Goal: Task Accomplishment & Management: Use online tool/utility

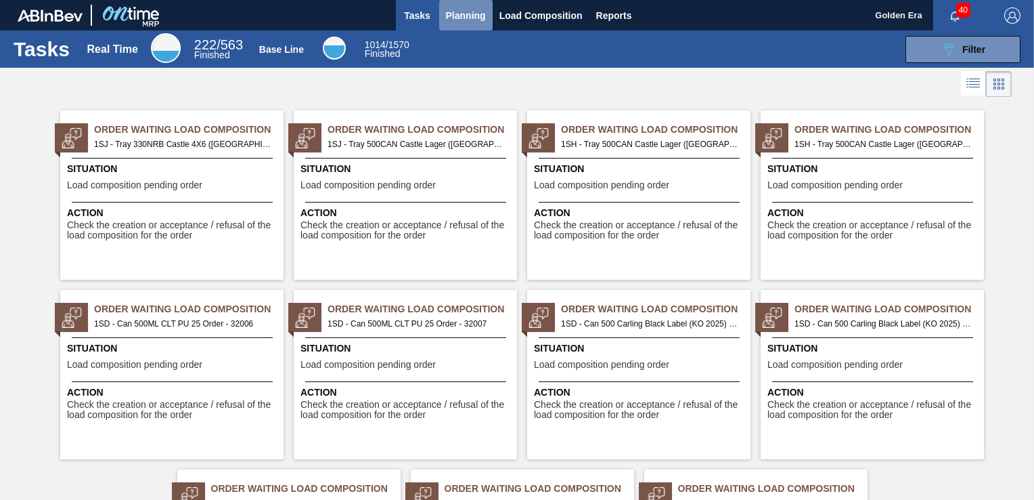
click at [464, 25] on button "Planning" at bounding box center [465, 15] width 53 height 30
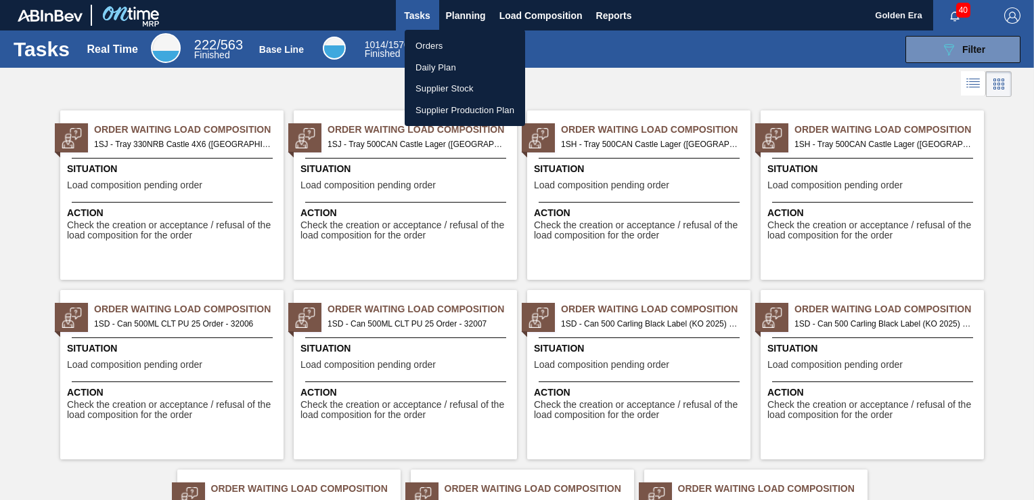
click at [451, 50] on li "Orders" at bounding box center [465, 46] width 120 height 22
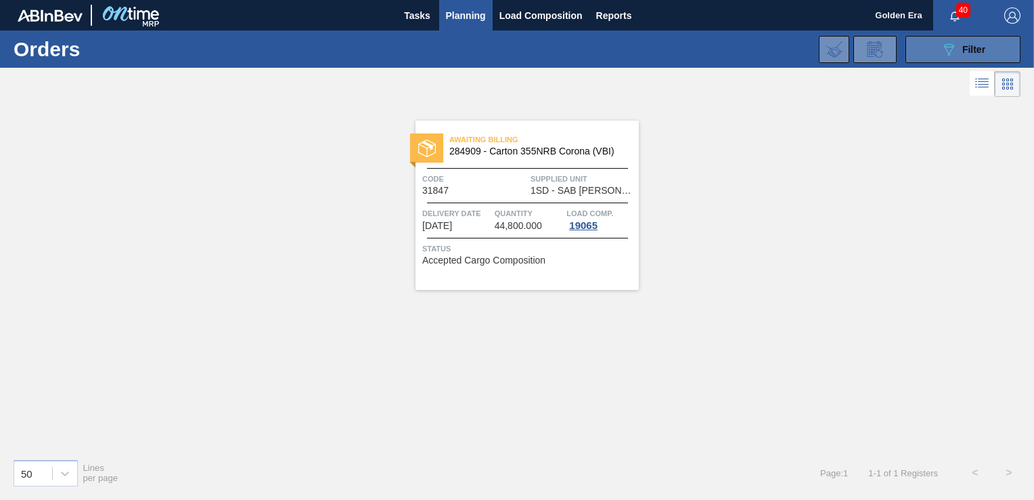
click at [972, 52] on span "Filter" at bounding box center [973, 49] width 23 height 11
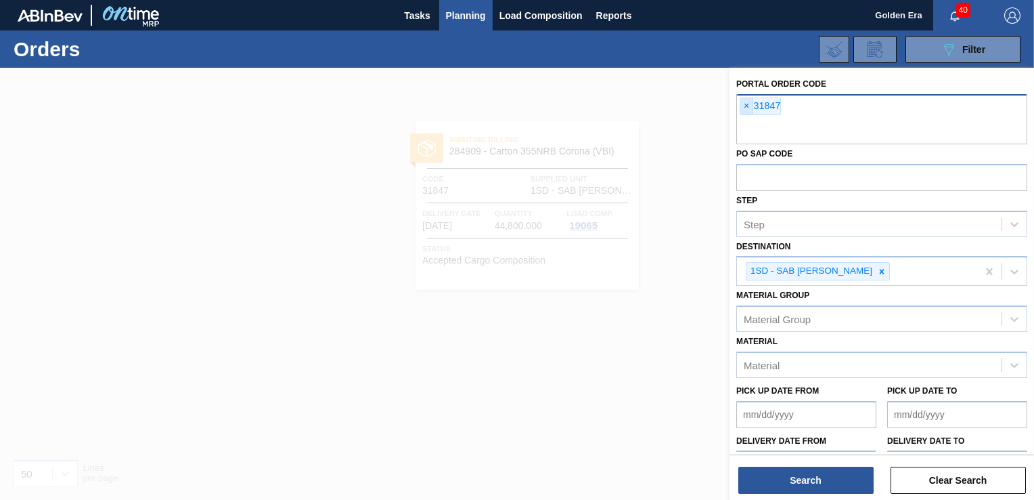
click at [747, 107] on span "×" at bounding box center [746, 106] width 13 height 16
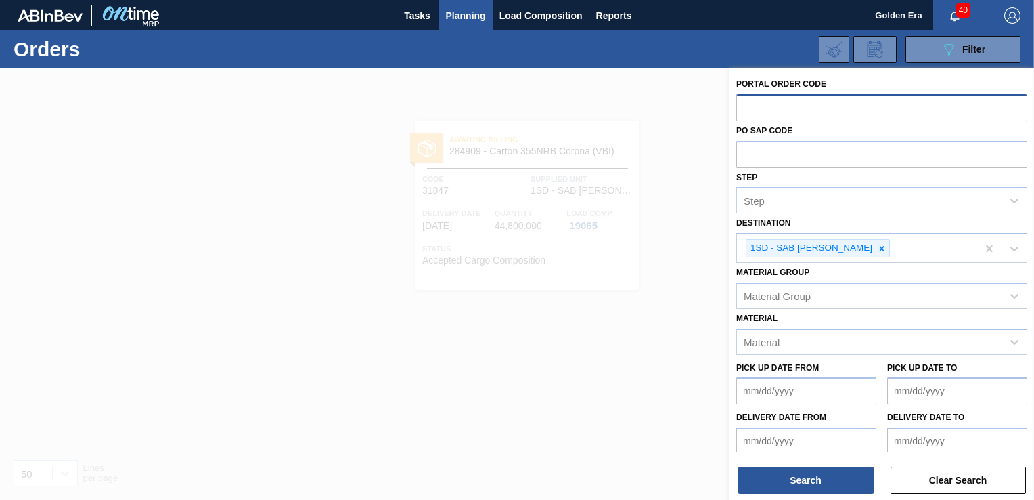
paste input "32007"
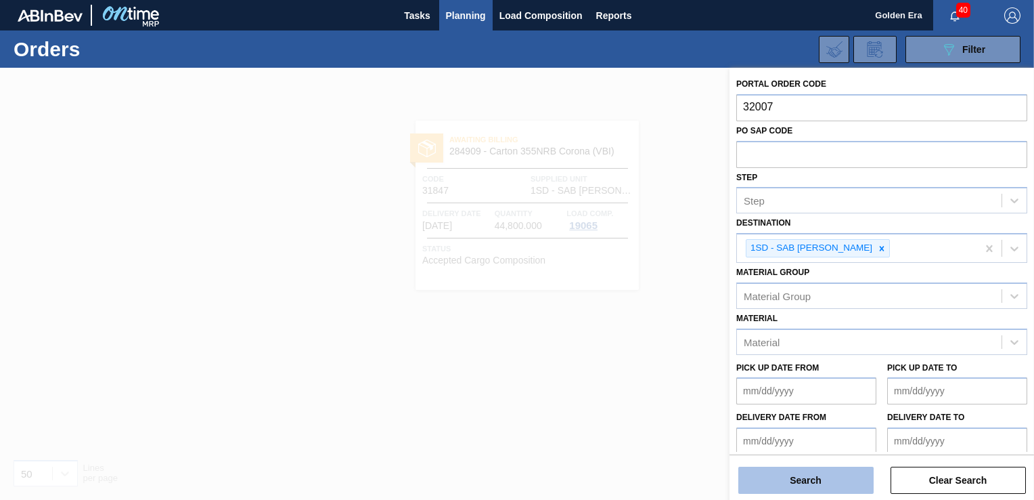
type input "32007"
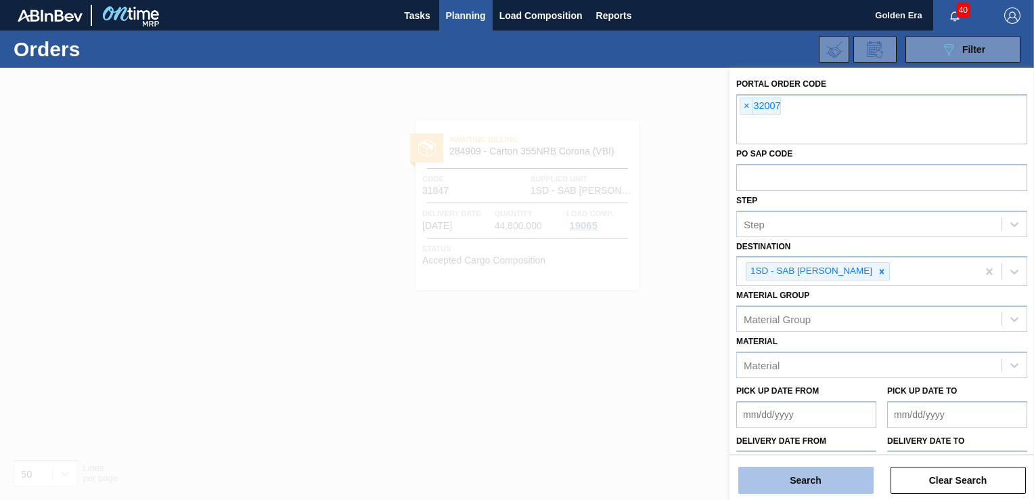
click at [800, 483] on button "Search" at bounding box center [805, 479] width 135 height 27
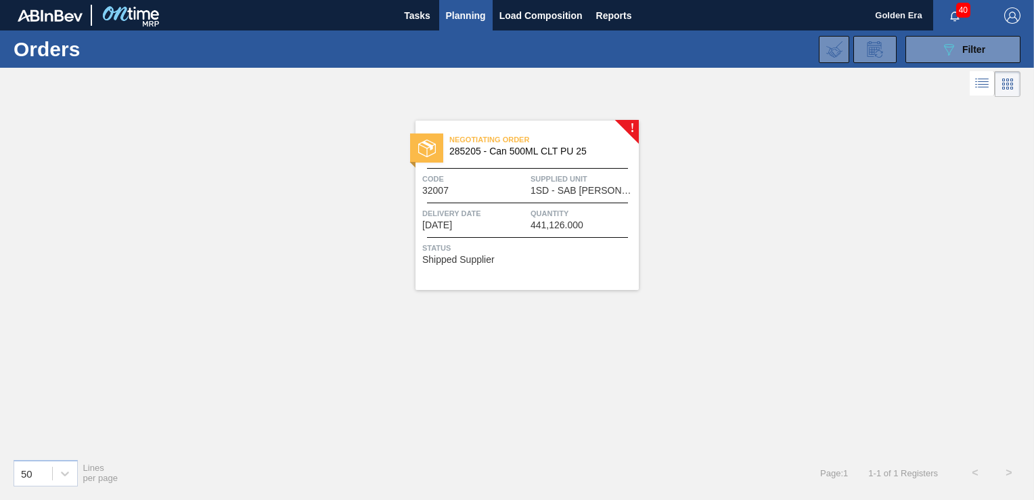
click at [579, 246] on span "Status" at bounding box center [528, 248] width 213 height 14
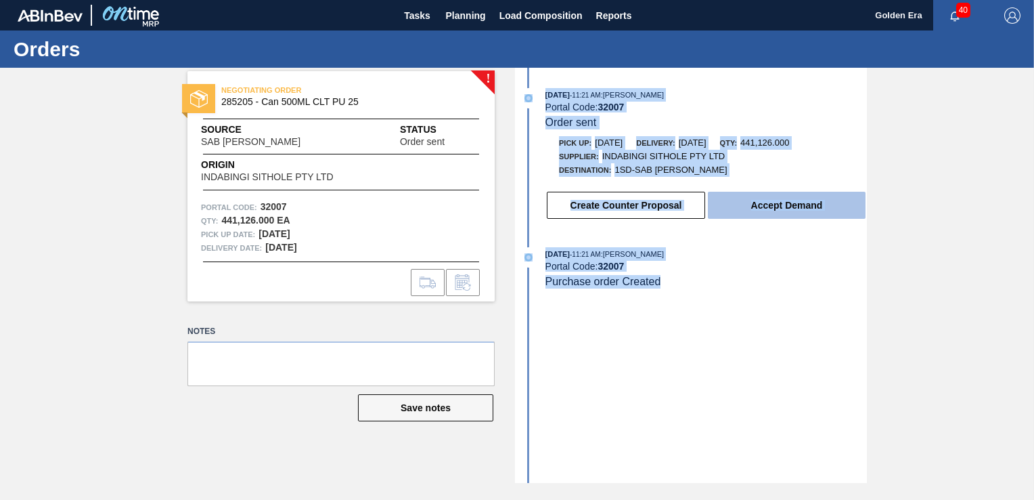
click at [798, 206] on button "Accept Demand" at bounding box center [787, 205] width 158 height 27
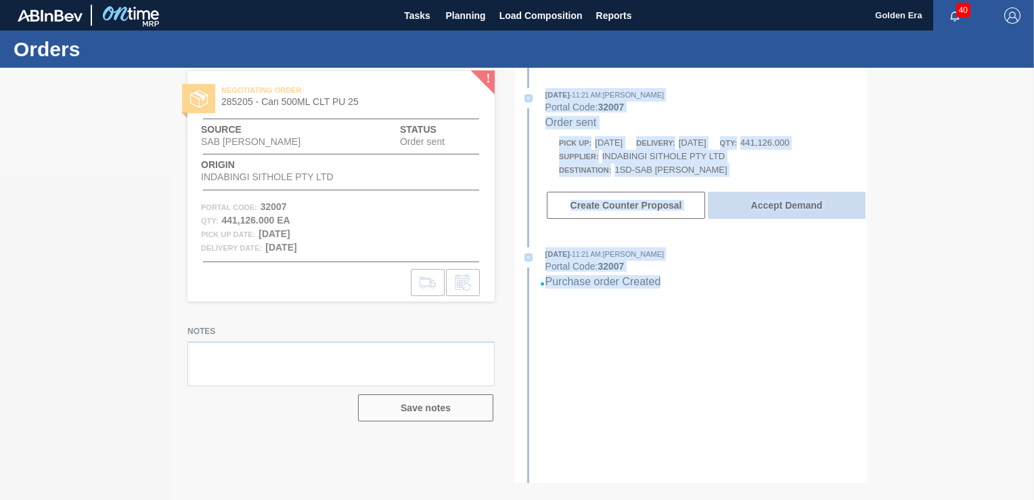
click at [798, 206] on div at bounding box center [517, 284] width 1034 height 432
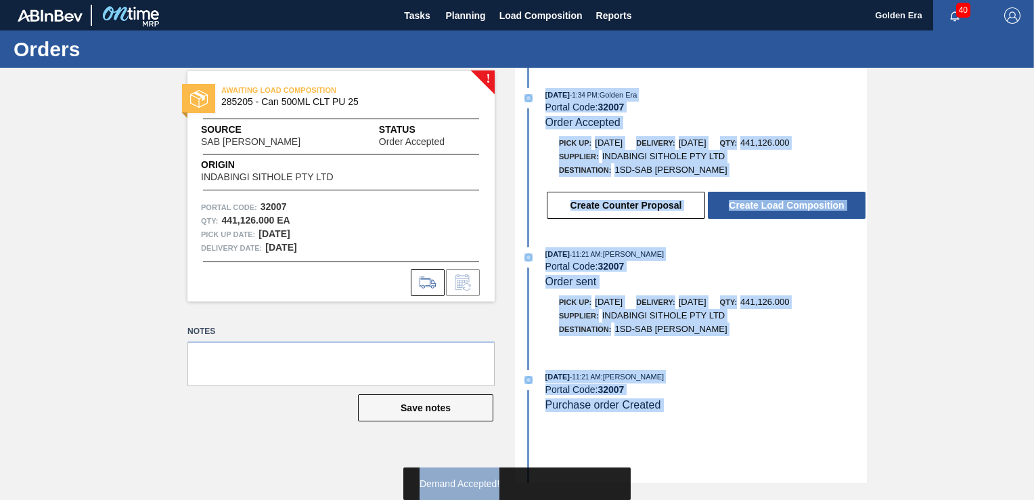
click at [798, 206] on button "Create Load Composition" at bounding box center [787, 205] width 158 height 27
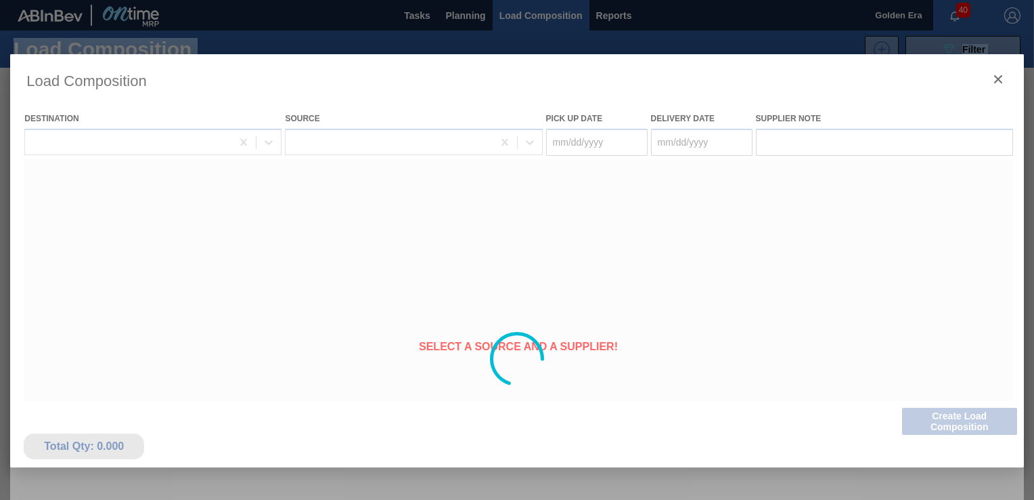
type Date "09/23/2025"
type Date "09/24/2025"
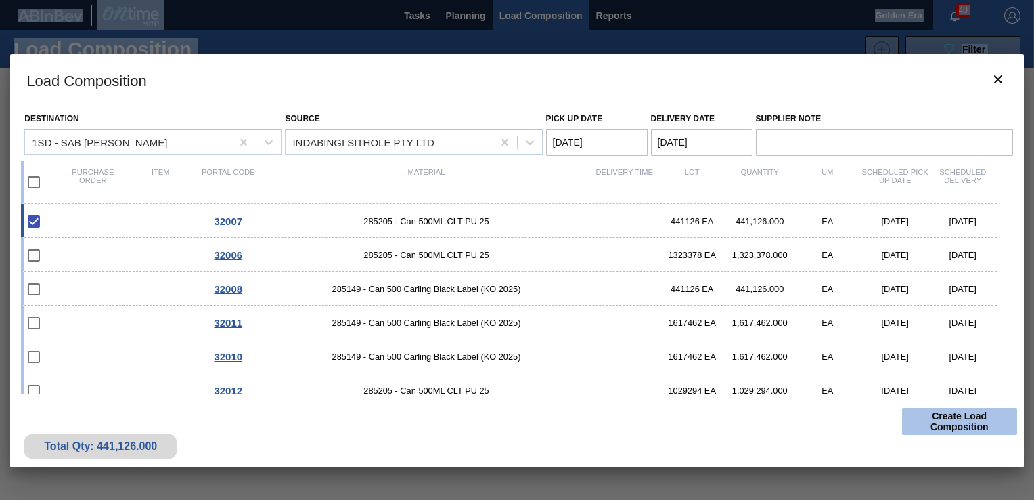
click at [963, 418] on button "Create Load Composition" at bounding box center [959, 420] width 115 height 27
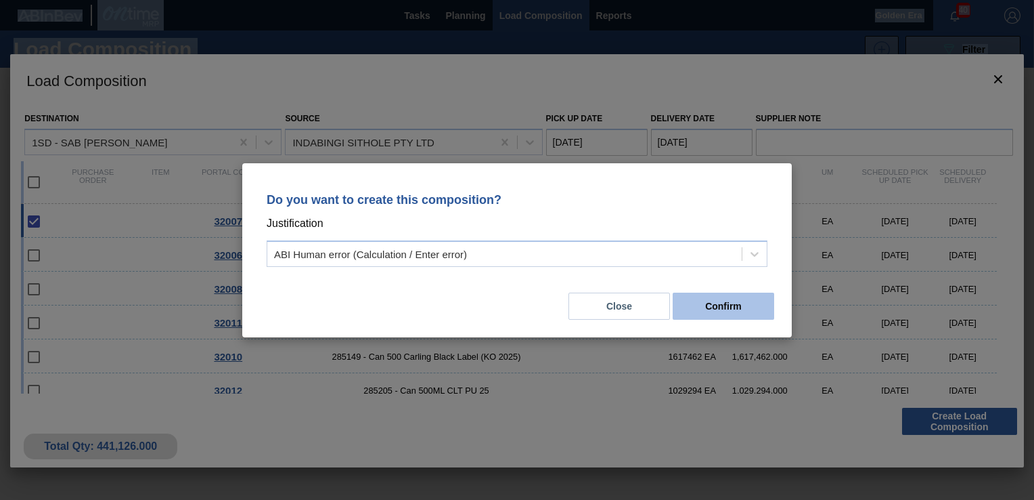
click at [696, 298] on button "Confirm" at bounding box center [724, 305] width 102 height 27
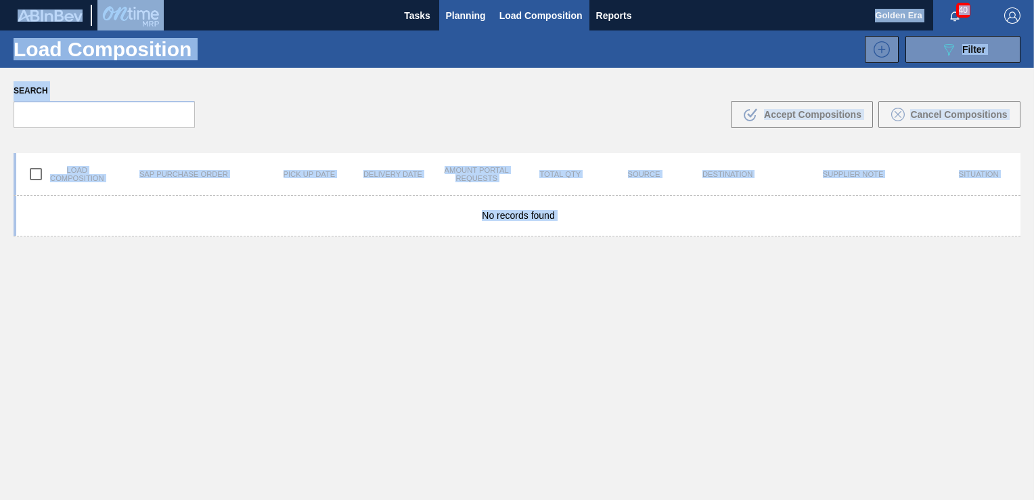
click at [464, 20] on span "Planning" at bounding box center [466, 15] width 40 height 16
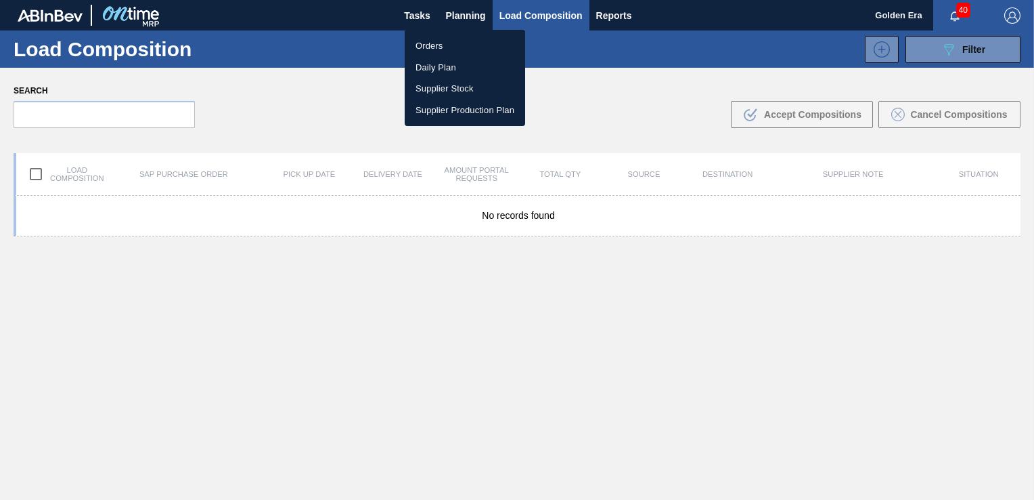
click at [612, 95] on div at bounding box center [517, 250] width 1034 height 500
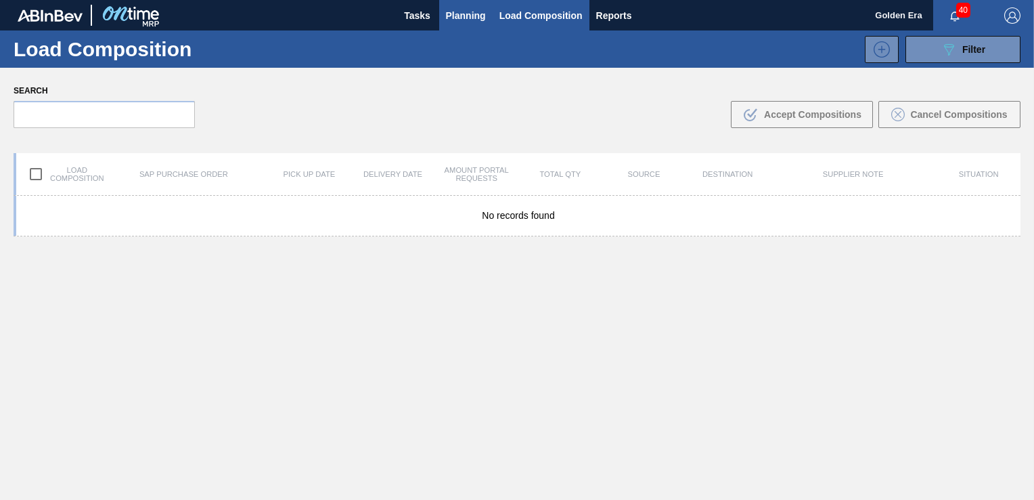
click at [449, 16] on span "Planning" at bounding box center [466, 15] width 40 height 16
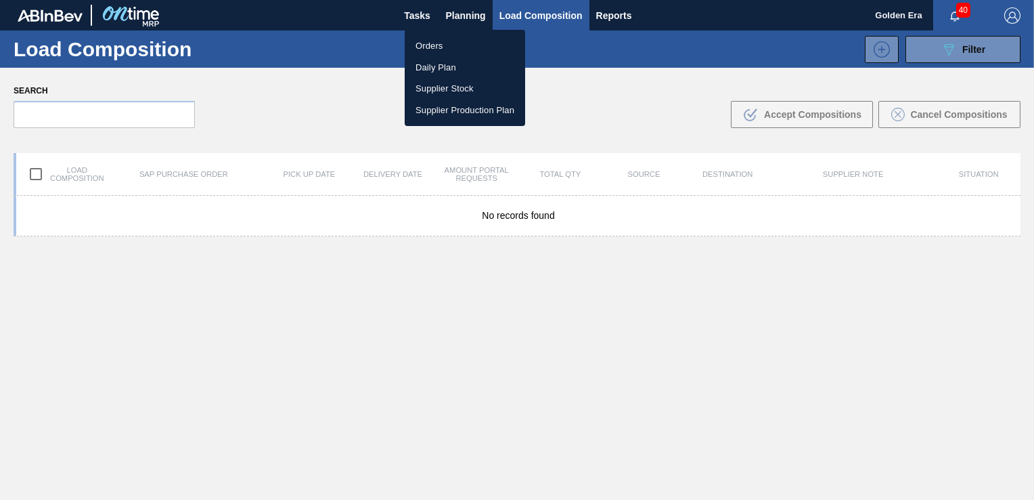
click at [447, 46] on li "Orders" at bounding box center [465, 46] width 120 height 22
click at [939, 42] on div "Orders Daily Plan Supplier Stock Supplier Production Plan" at bounding box center [517, 250] width 1034 height 500
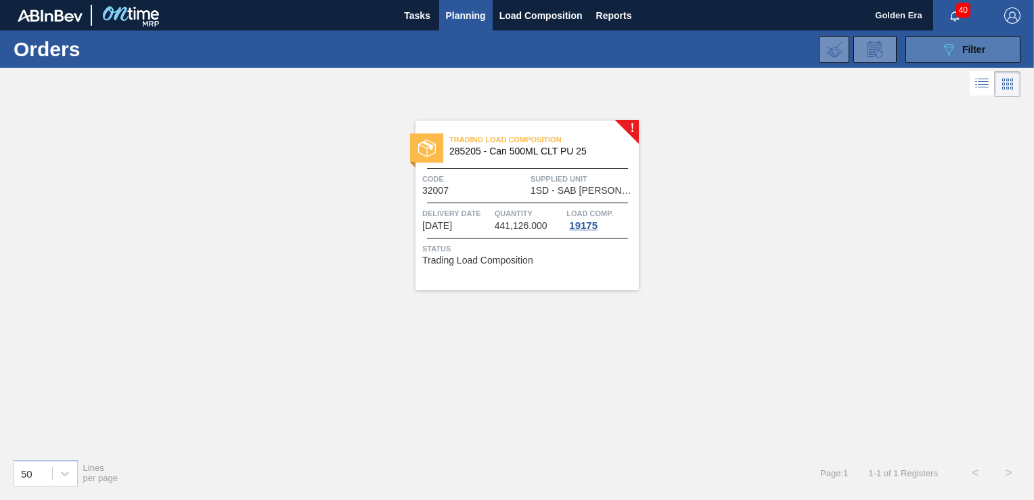
click at [955, 37] on button "089F7B8B-B2A5-4AFE-B5C0-19BA573D28AC Filter" at bounding box center [963, 49] width 115 height 27
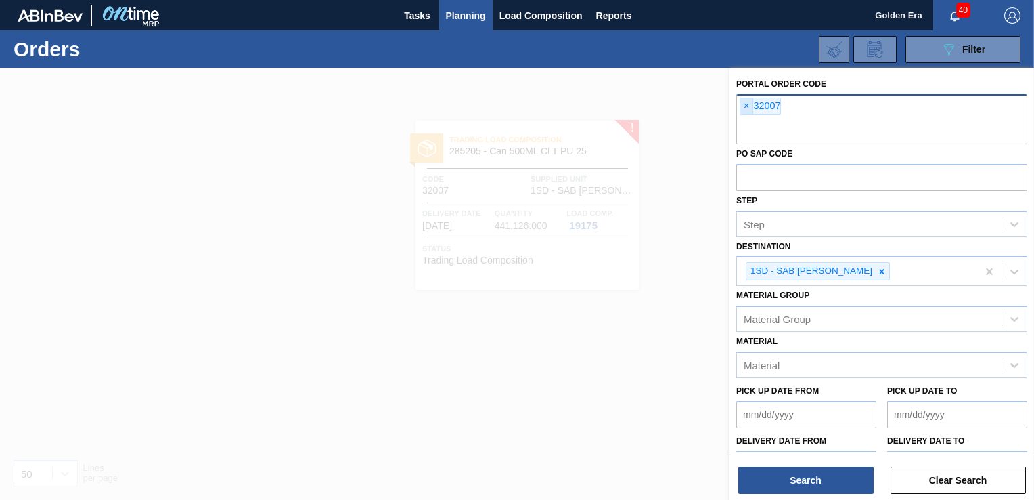
click at [745, 105] on span "×" at bounding box center [746, 106] width 13 height 16
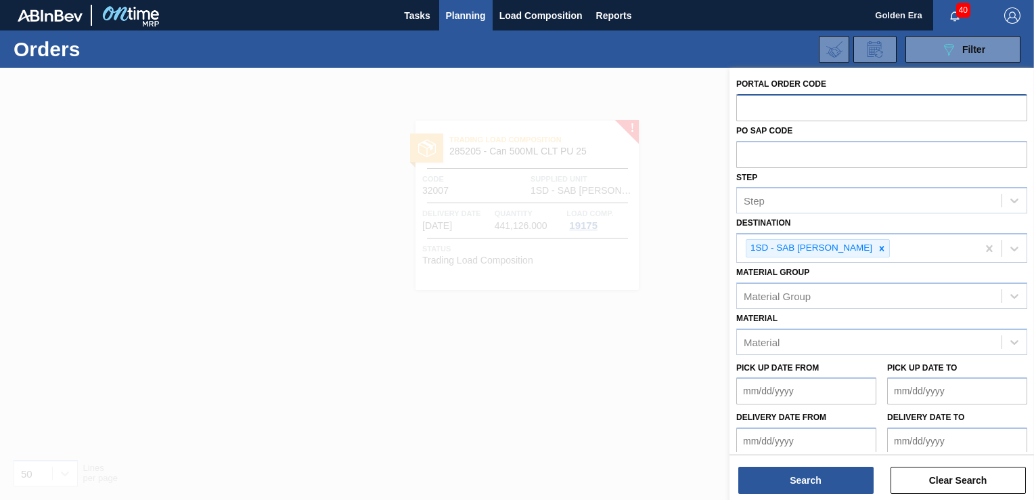
paste input "32006"
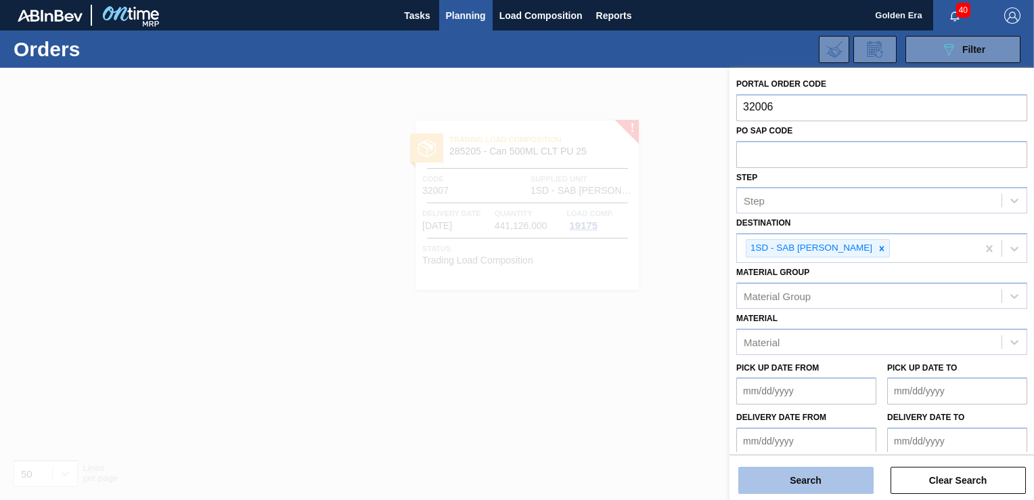
type input "32006"
click at [822, 473] on button "Search" at bounding box center [805, 479] width 135 height 27
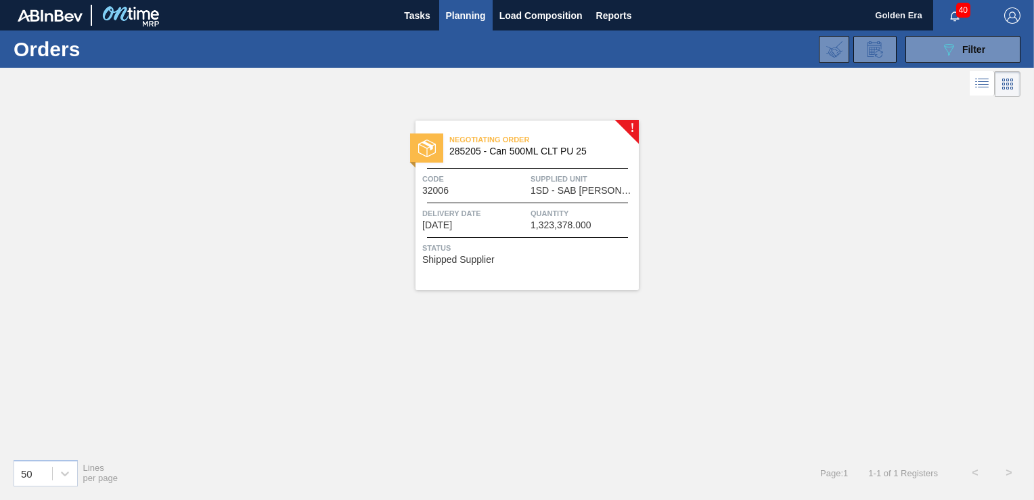
click at [568, 256] on div "Status Shipped Supplier" at bounding box center [528, 252] width 213 height 22
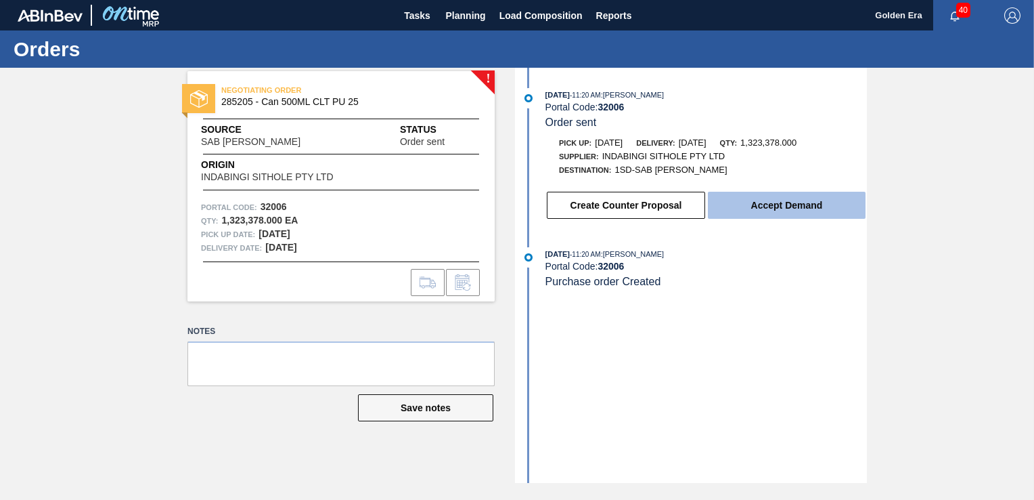
click at [788, 208] on button "Accept Demand" at bounding box center [787, 205] width 158 height 27
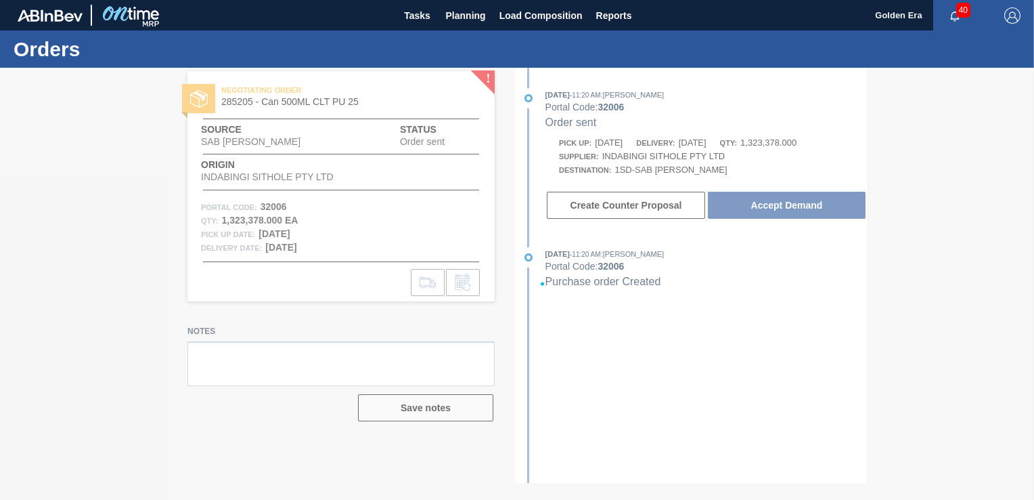
click at [795, 330] on div at bounding box center [517, 284] width 1034 height 432
click at [466, 15] on span "Planning" at bounding box center [466, 15] width 40 height 16
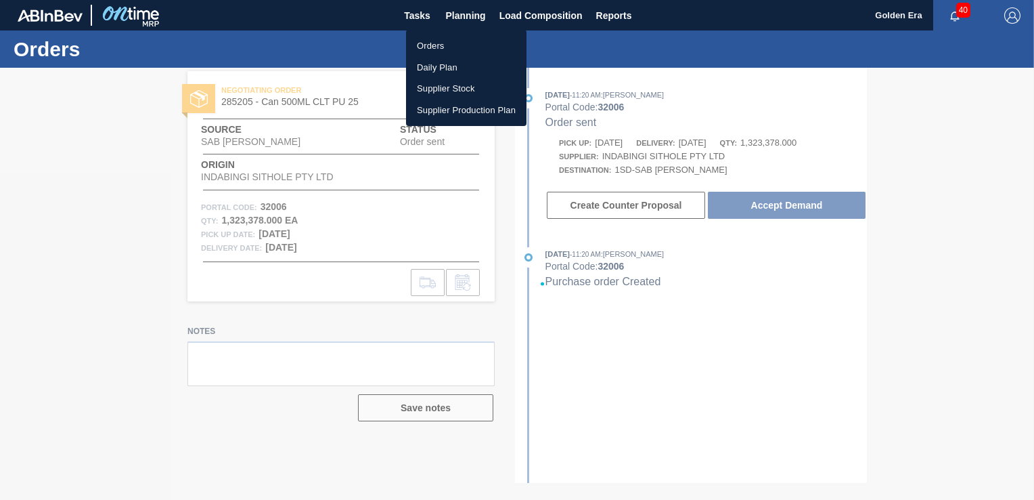
click at [981, 127] on div at bounding box center [517, 250] width 1034 height 500
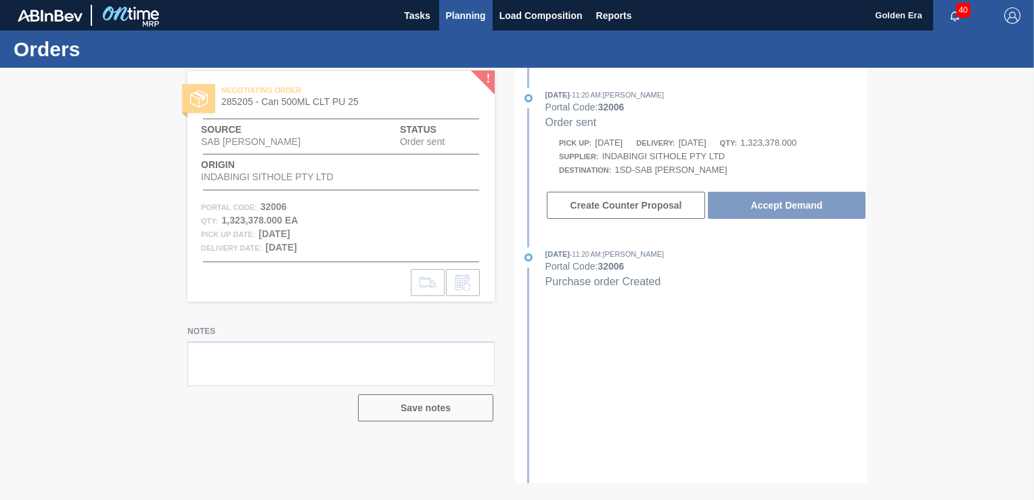
click at [468, 8] on span "Planning" at bounding box center [466, 15] width 40 height 16
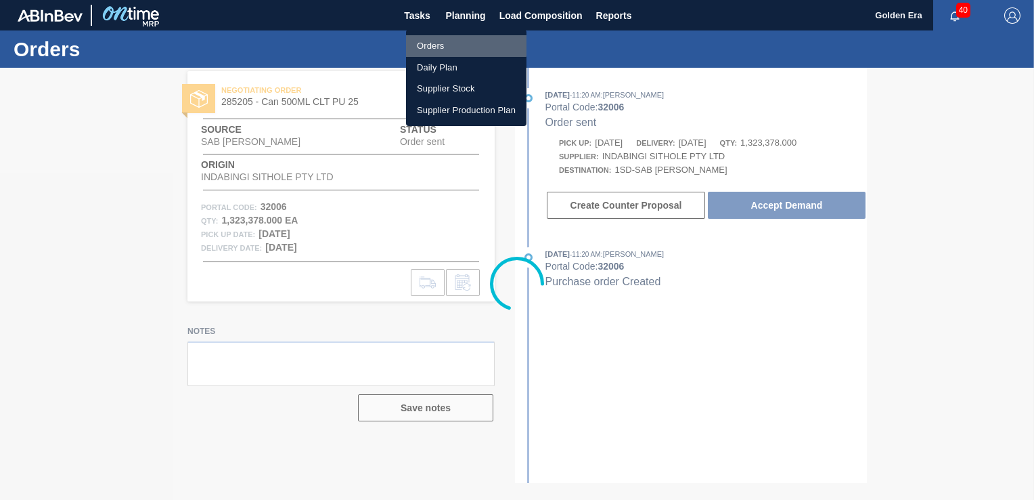
click at [441, 45] on li "Orders" at bounding box center [466, 46] width 120 height 22
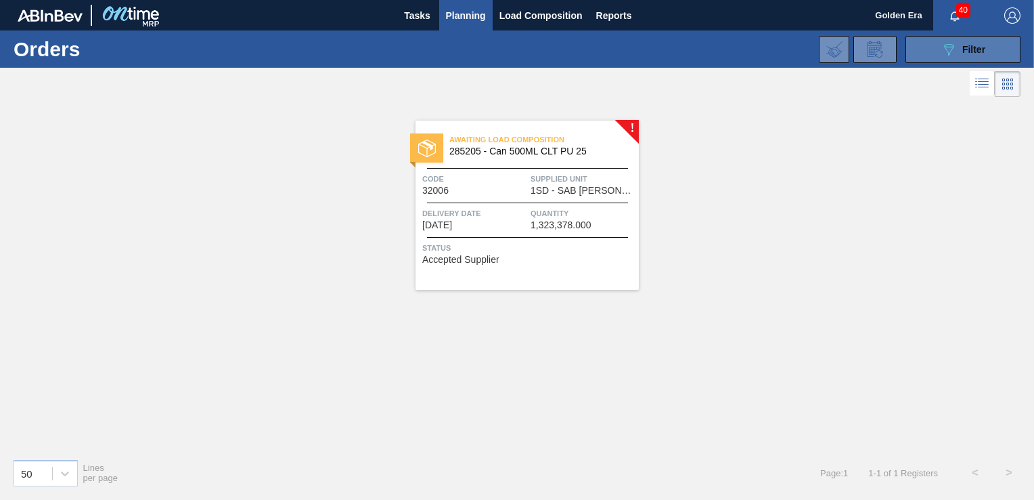
click at [937, 41] on button "089F7B8B-B2A5-4AFE-B5C0-19BA573D28AC Filter" at bounding box center [963, 49] width 115 height 27
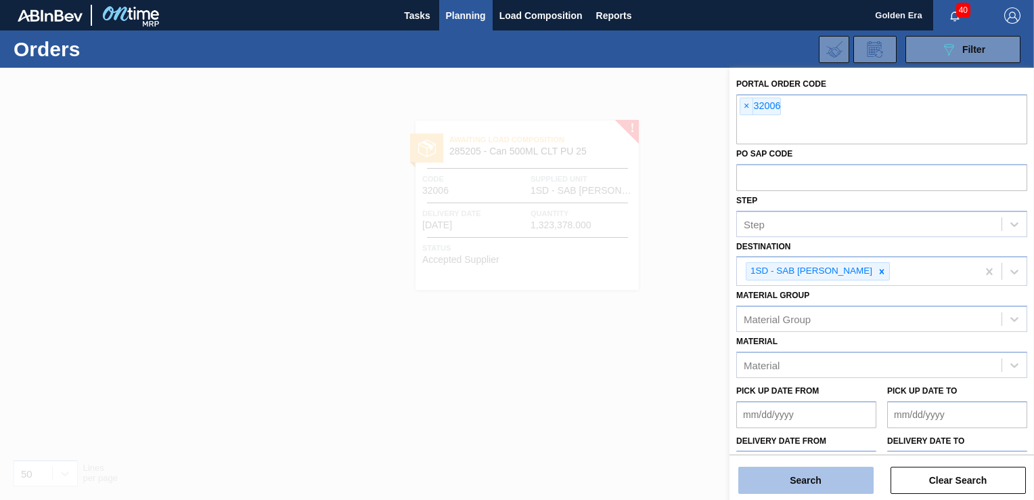
click at [831, 479] on button "Search" at bounding box center [805, 479] width 135 height 27
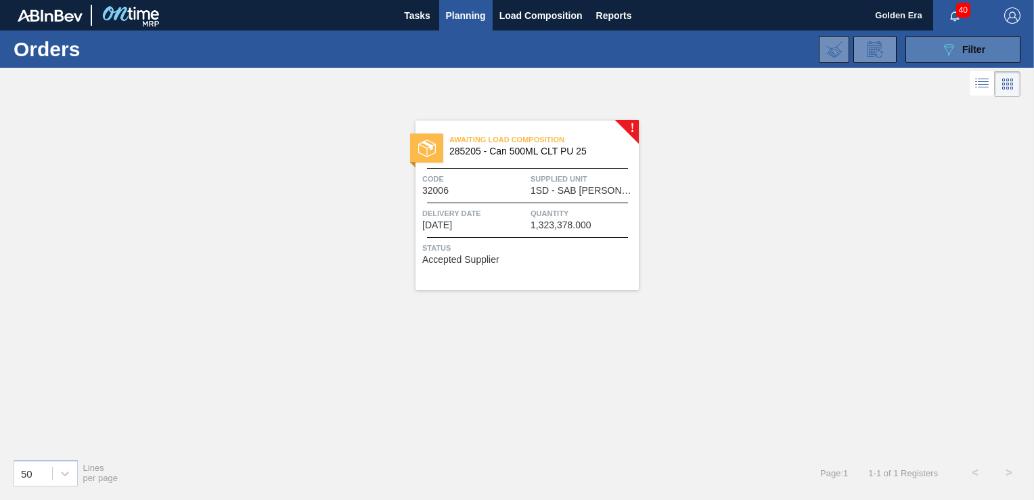
click at [952, 43] on icon "089F7B8B-B2A5-4AFE-B5C0-19BA573D28AC" at bounding box center [949, 49] width 16 height 16
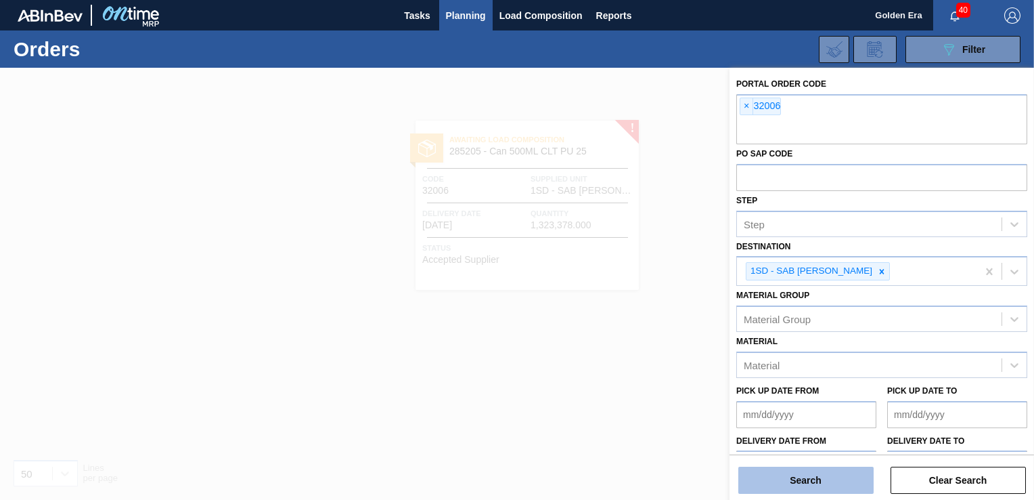
click at [782, 476] on button "Search" at bounding box center [805, 479] width 135 height 27
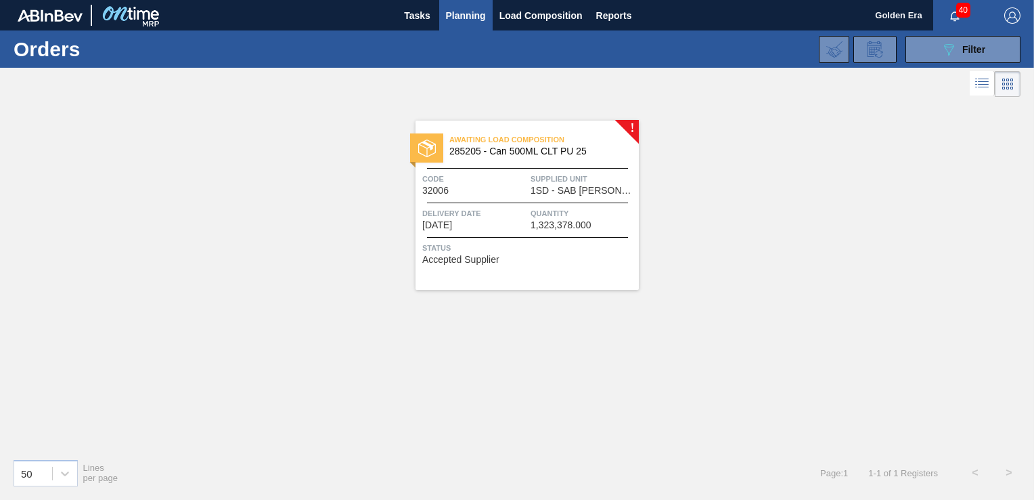
click at [601, 257] on div "Status Accepted Supplier" at bounding box center [528, 252] width 213 height 22
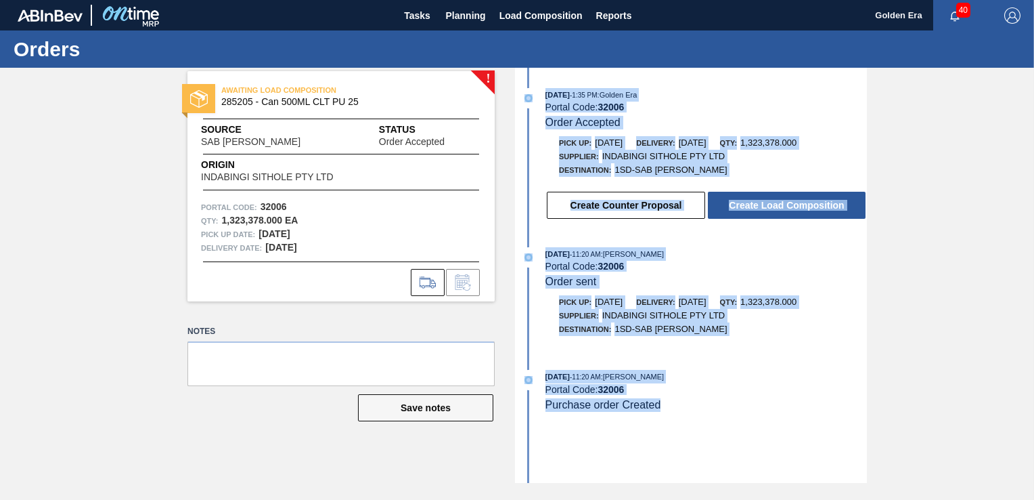
click at [819, 261] on div "09/22/2025 - 11:20 AM : Nhlanhla Mabele" at bounding box center [707, 254] width 322 height 14
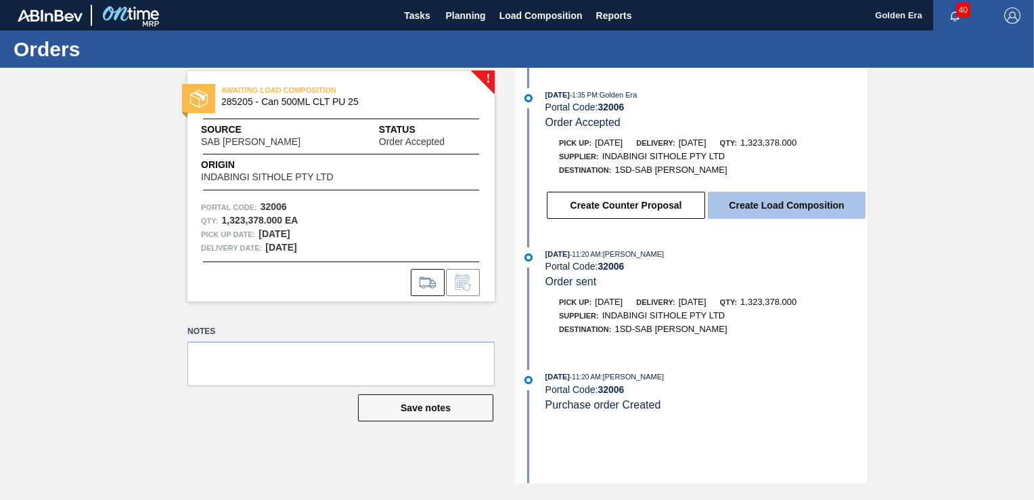
click at [796, 198] on button "Create Load Composition" at bounding box center [787, 205] width 158 height 27
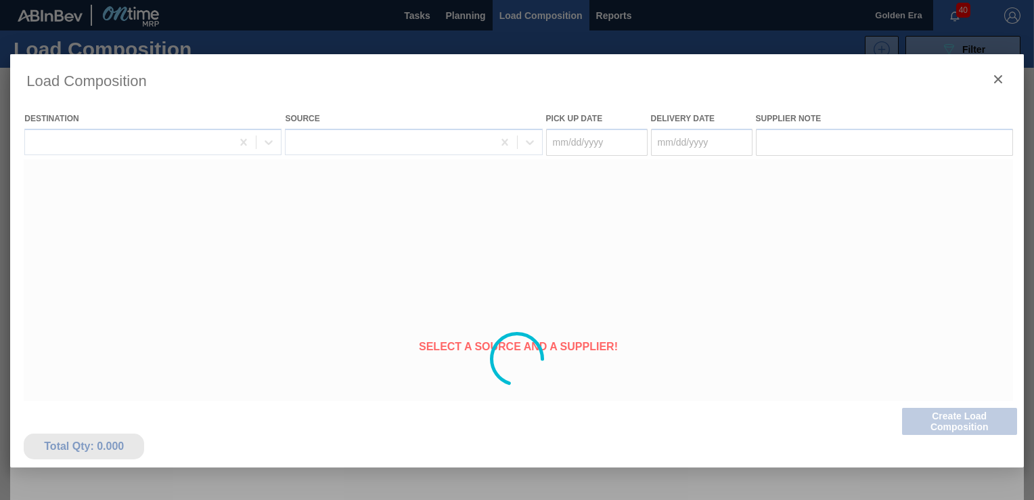
type Date "09/23/2025"
type Date "09/24/2025"
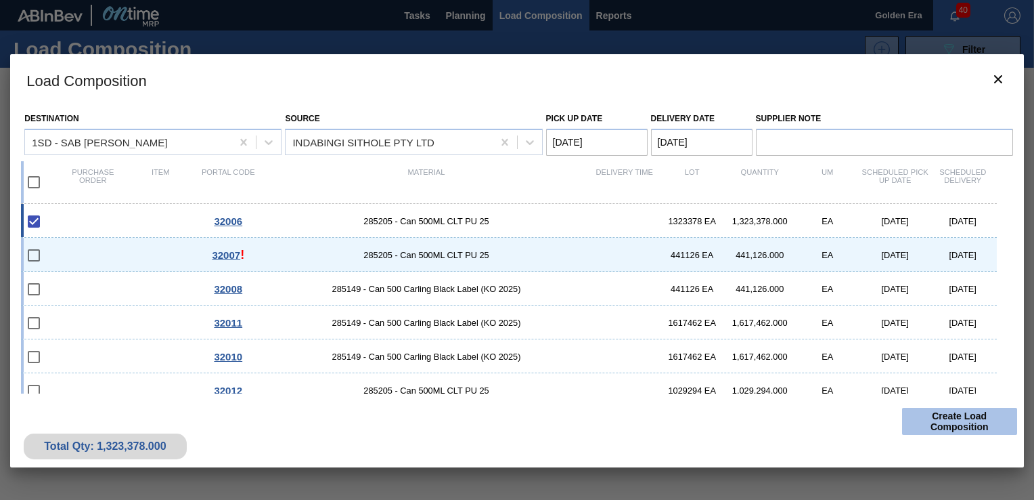
click at [927, 415] on button "Create Load Composition" at bounding box center [959, 420] width 115 height 27
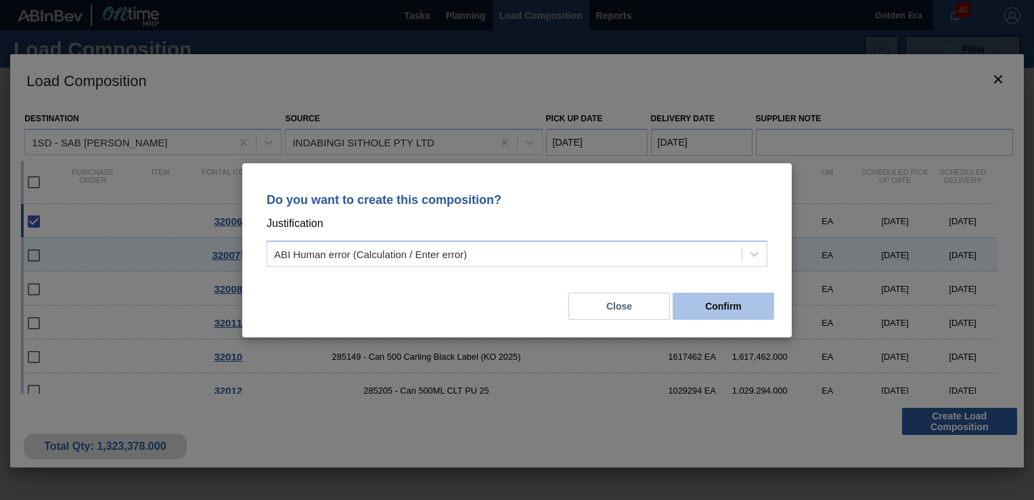
click at [734, 302] on button "Confirm" at bounding box center [724, 305] width 102 height 27
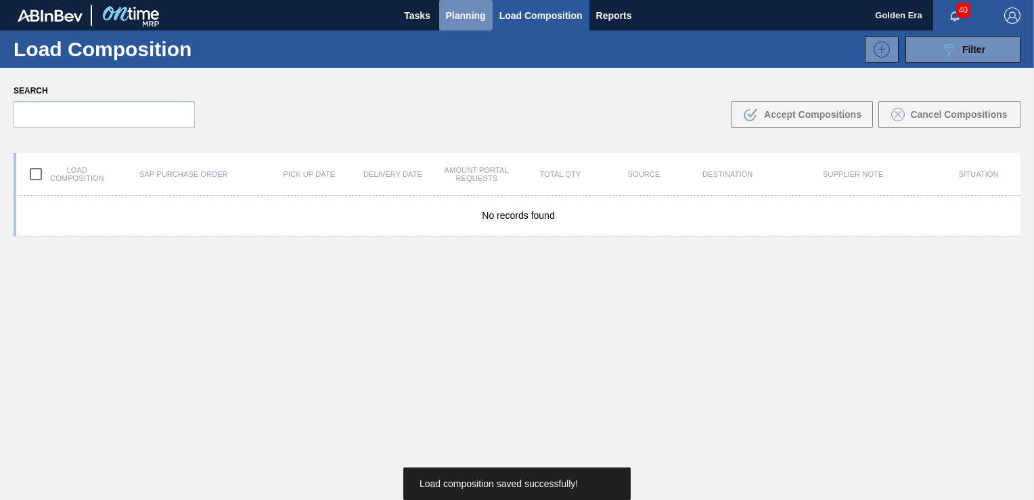
click at [464, 12] on span "Planning" at bounding box center [466, 15] width 40 height 16
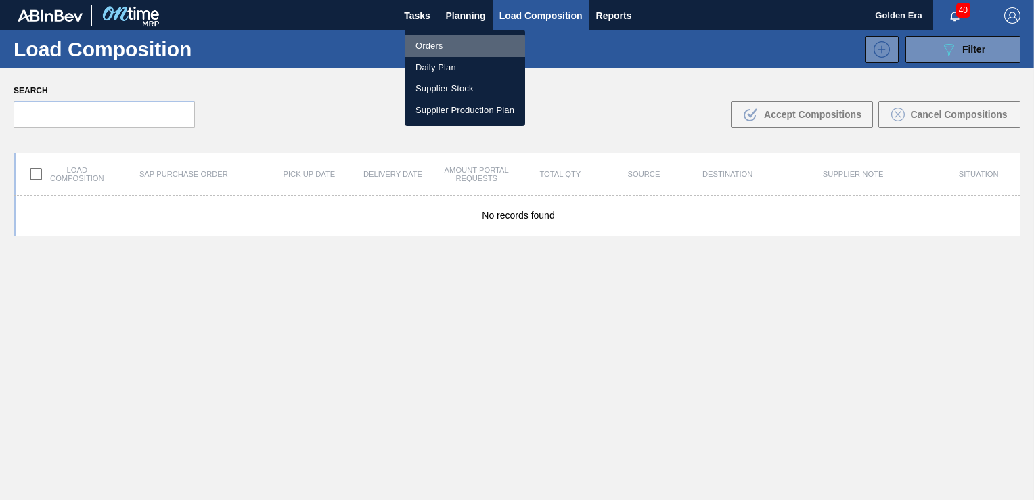
click at [436, 47] on li "Orders" at bounding box center [465, 46] width 120 height 22
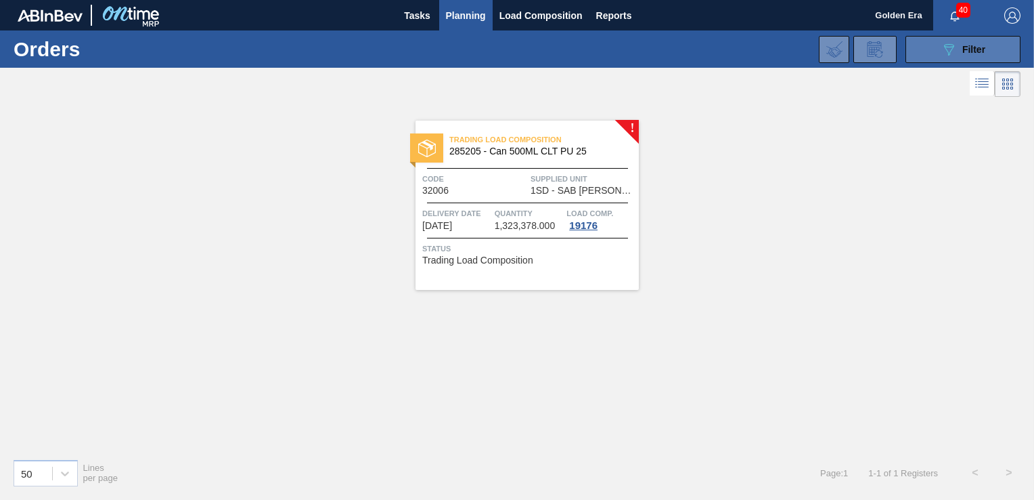
click at [936, 49] on button "089F7B8B-B2A5-4AFE-B5C0-19BA573D28AC Filter" at bounding box center [963, 49] width 115 height 27
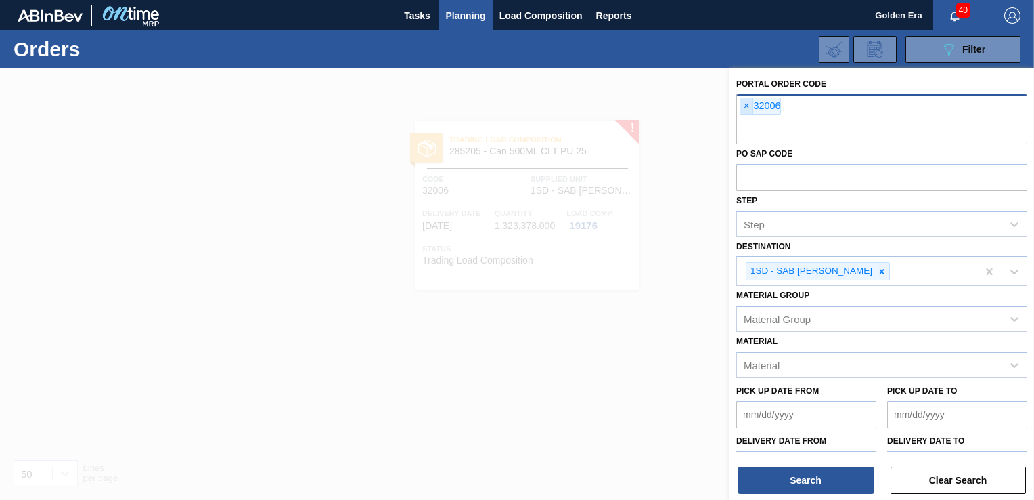
click at [749, 106] on span "×" at bounding box center [746, 106] width 13 height 16
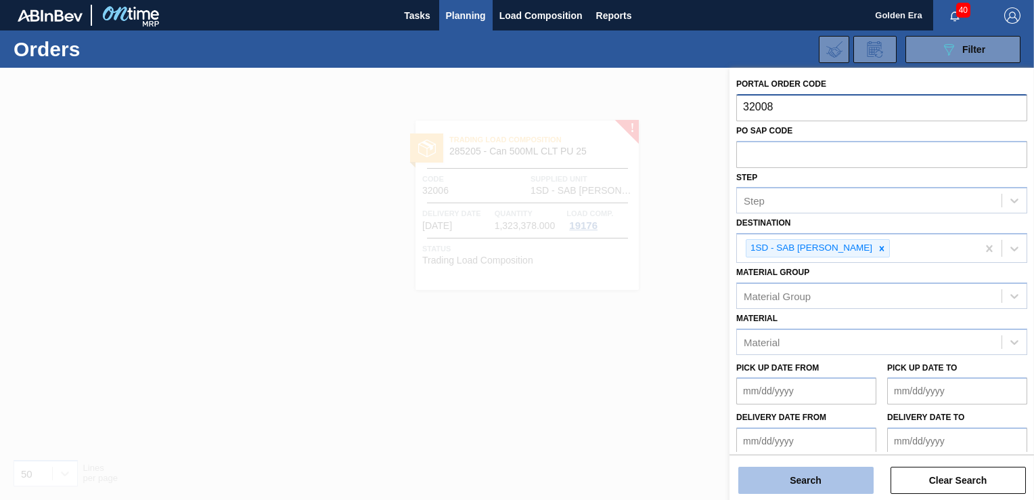
type input "32008"
click at [830, 485] on button "Search" at bounding box center [805, 479] width 135 height 27
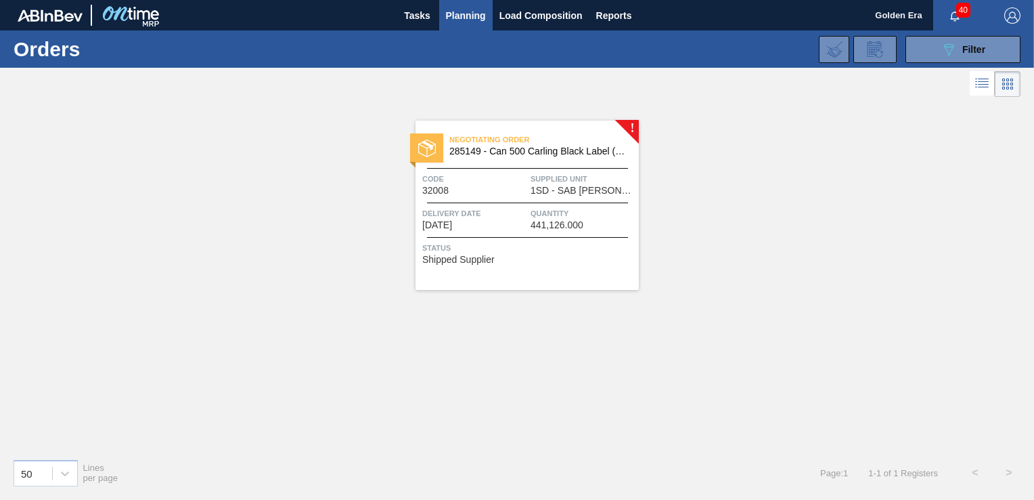
click at [614, 256] on div "Status Shipped Supplier" at bounding box center [528, 252] width 213 height 22
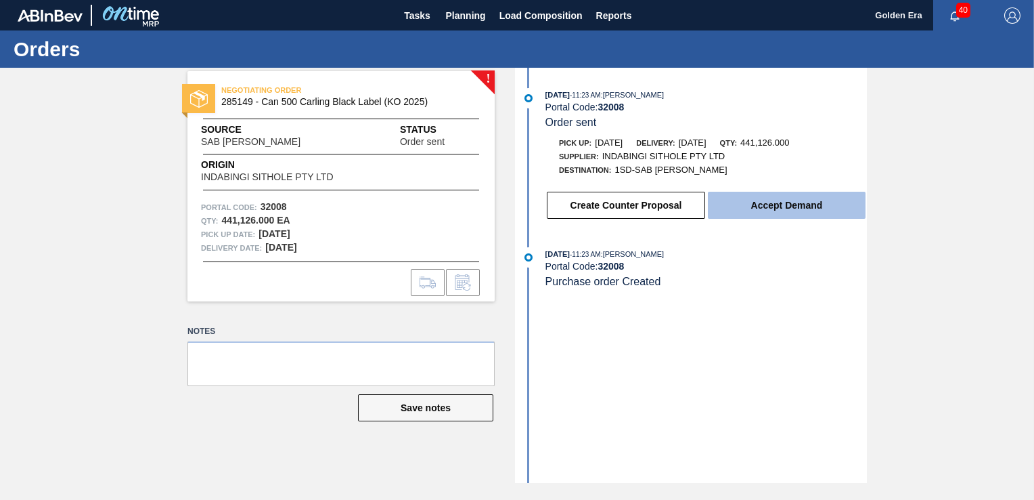
click at [826, 202] on button "Accept Demand" at bounding box center [787, 205] width 158 height 27
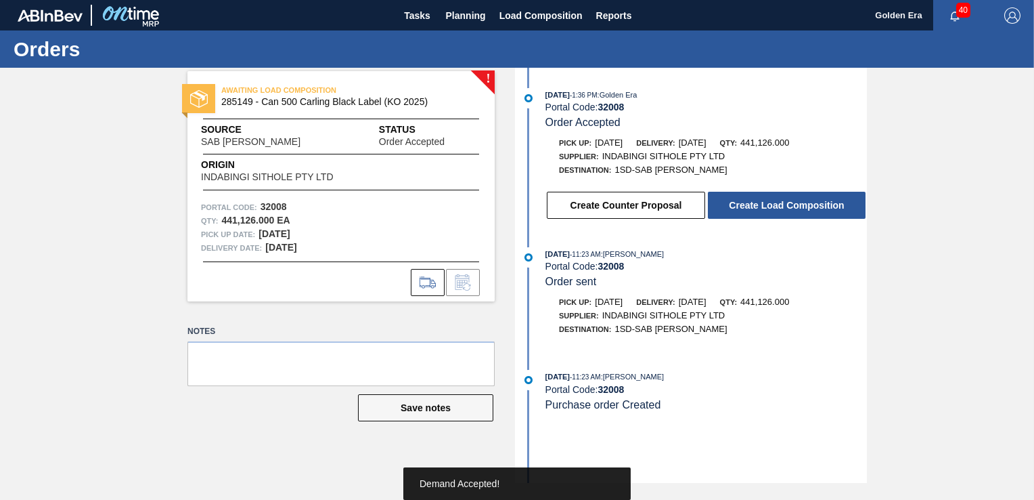
click at [826, 202] on button "Create Load Composition" at bounding box center [787, 205] width 158 height 27
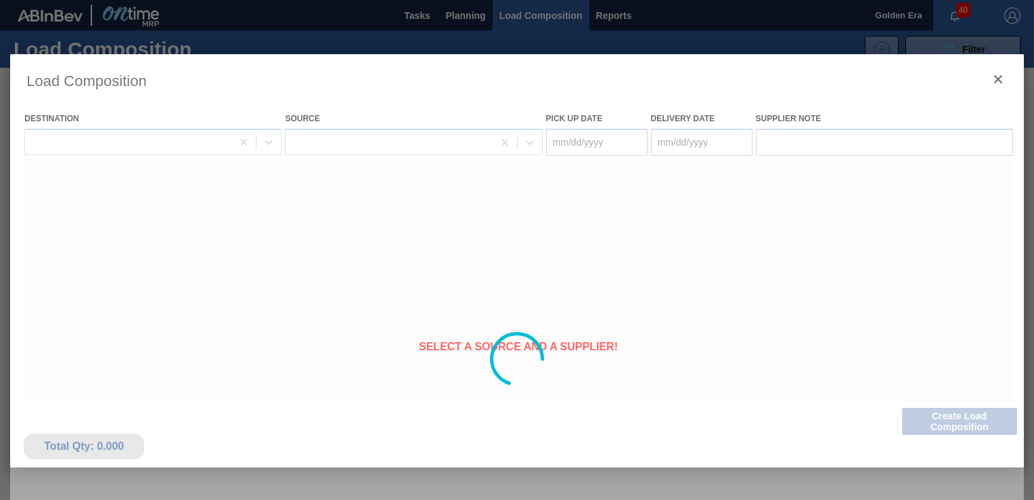
type Date "09/24/2025"
type Date "09/25/2025"
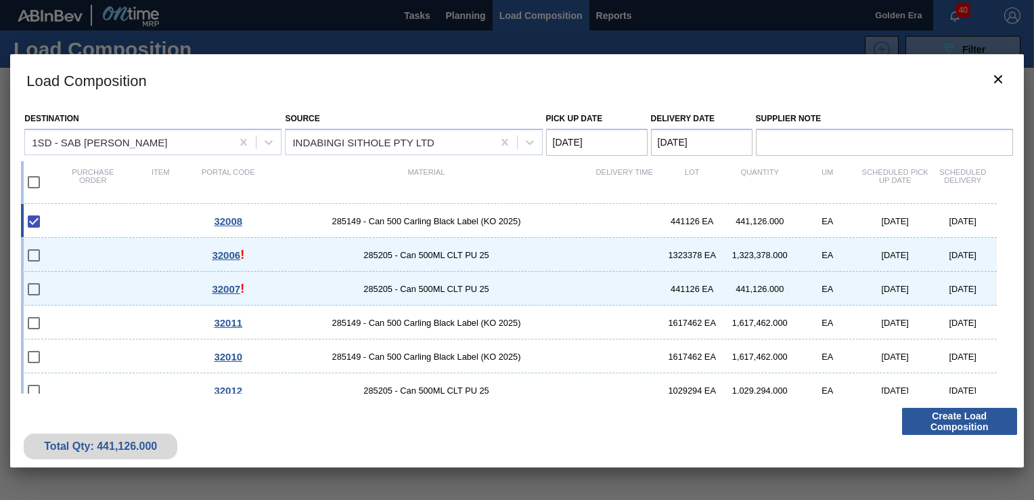
click at [965, 435] on div "Total Qty: 441,126.000 Create Load Composition" at bounding box center [516, 434] width 1013 height 66
click at [971, 424] on button "Create Load Composition" at bounding box center [959, 420] width 115 height 27
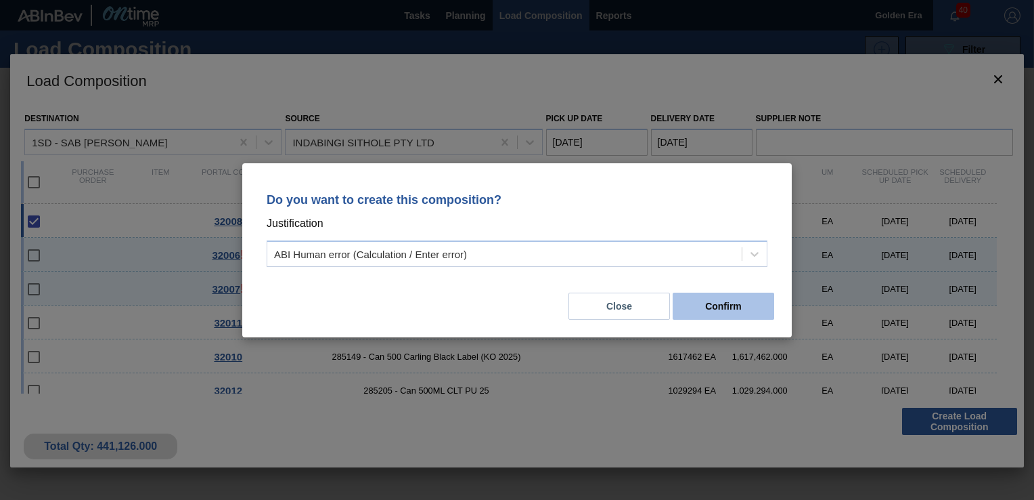
click at [740, 303] on button "Confirm" at bounding box center [724, 305] width 102 height 27
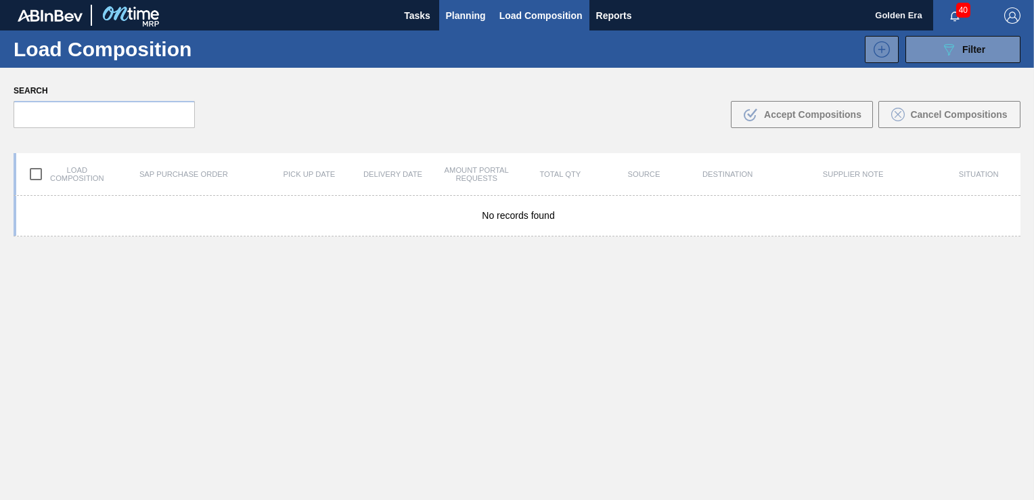
click at [457, 7] on span "Planning" at bounding box center [466, 15] width 40 height 16
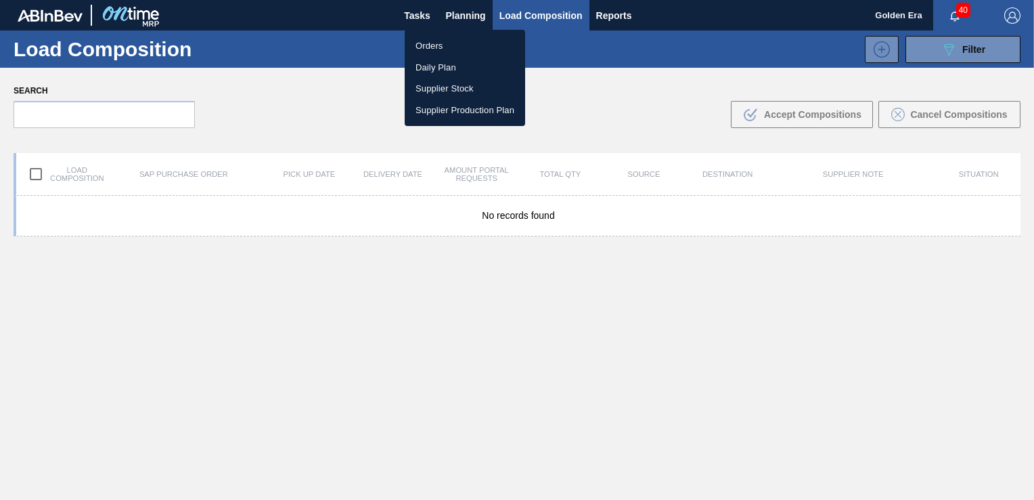
click at [428, 46] on li "Orders" at bounding box center [465, 46] width 120 height 22
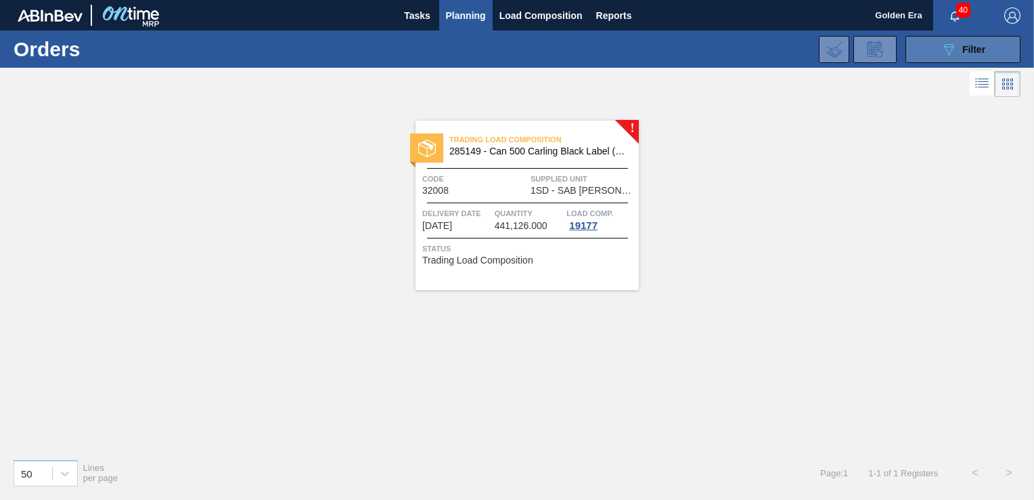
click at [971, 44] on span "Filter" at bounding box center [973, 49] width 23 height 11
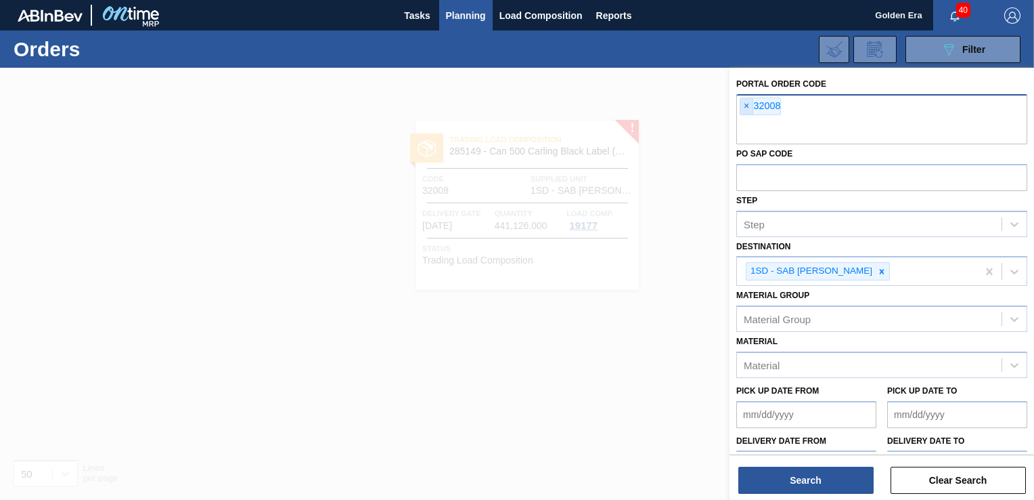
click at [747, 104] on span "×" at bounding box center [746, 106] width 13 height 16
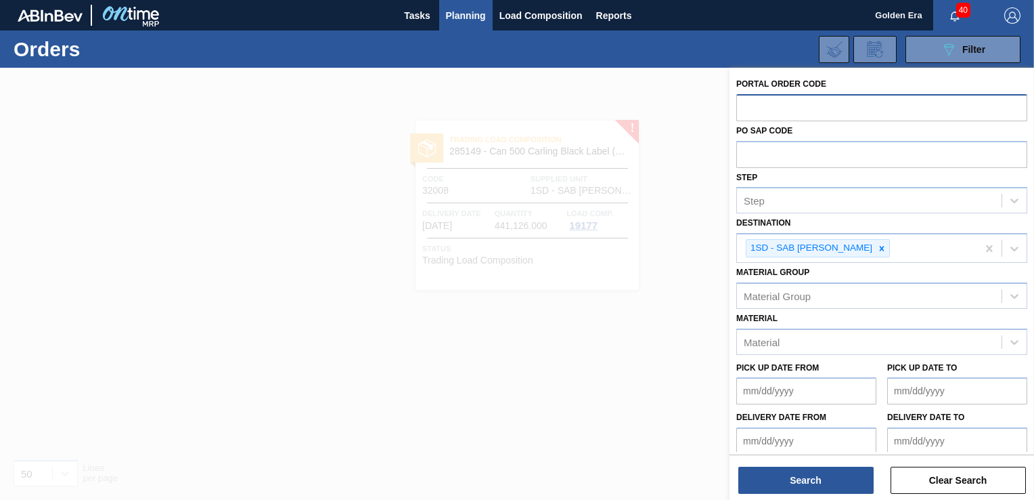
paste input "32006"
type input "32006"
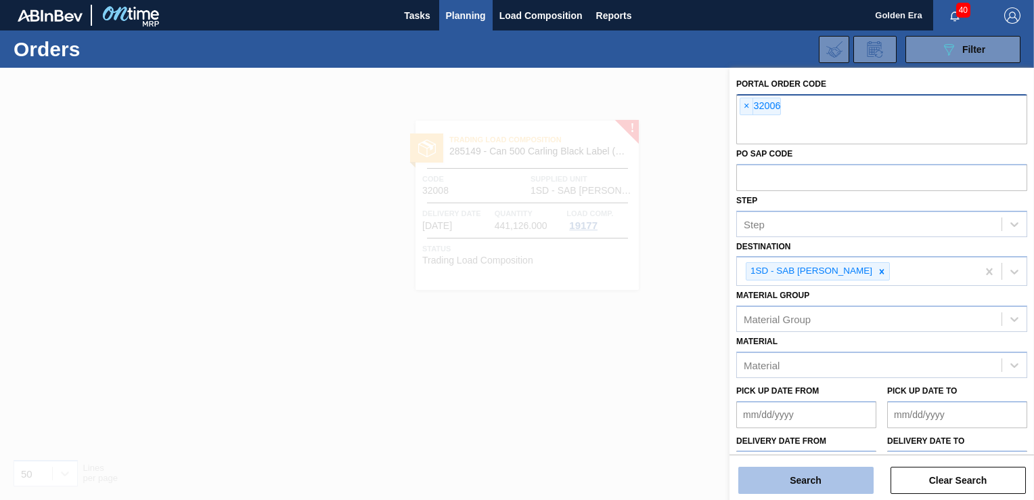
click at [776, 483] on button "Search" at bounding box center [805, 479] width 135 height 27
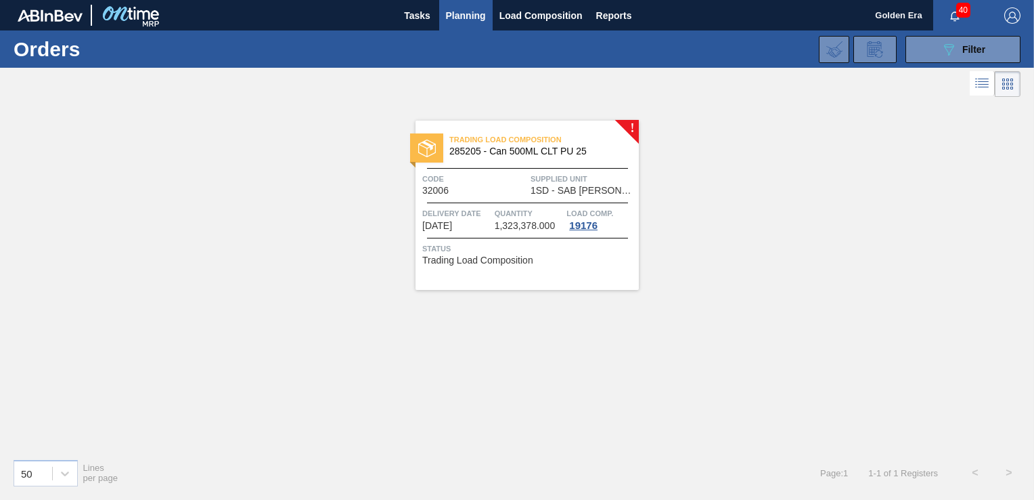
click at [594, 265] on div "Trading Load Composition 285205 - Can 500ML CLT PU 25 Code 32006 Supplied Unit …" at bounding box center [527, 204] width 223 height 169
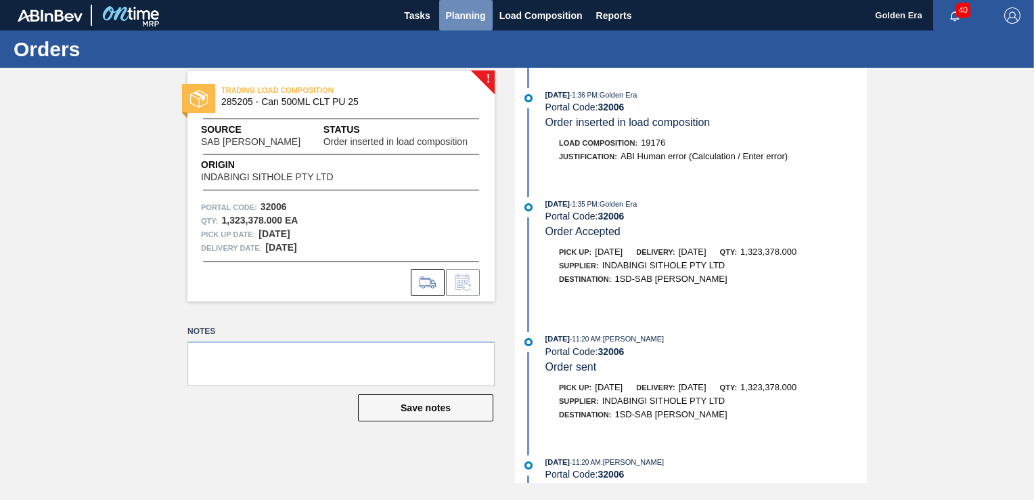
click at [457, 12] on span "Planning" at bounding box center [466, 15] width 40 height 16
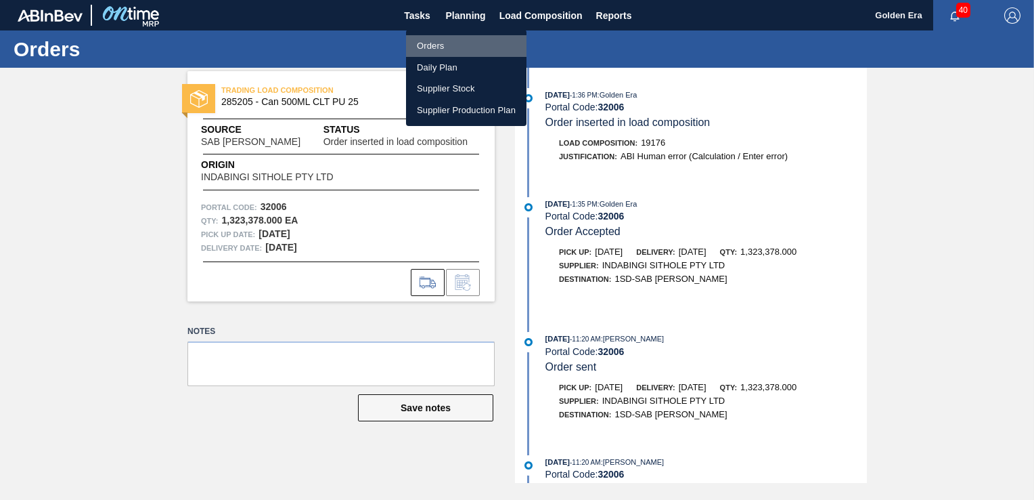
click at [447, 43] on li "Orders" at bounding box center [466, 46] width 120 height 22
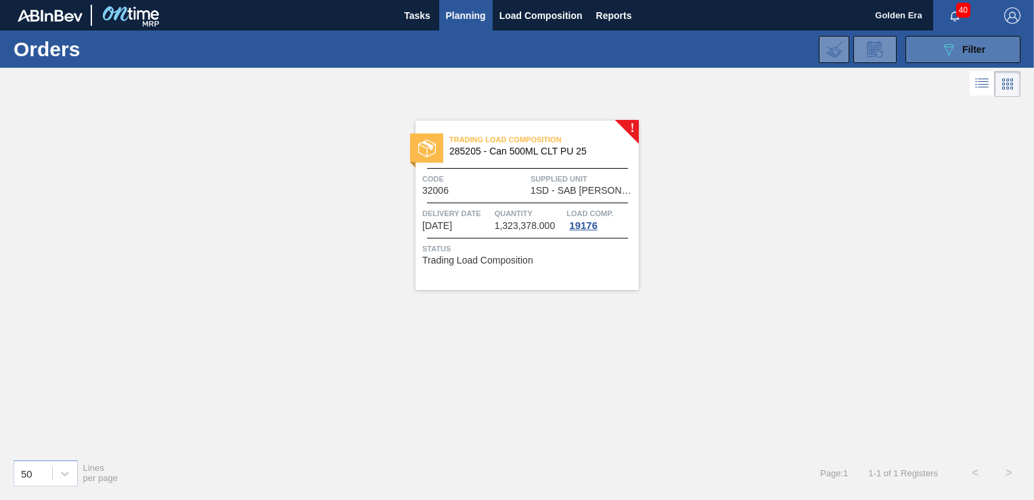
click at [942, 47] on icon "089F7B8B-B2A5-4AFE-B5C0-19BA573D28AC" at bounding box center [949, 49] width 16 height 16
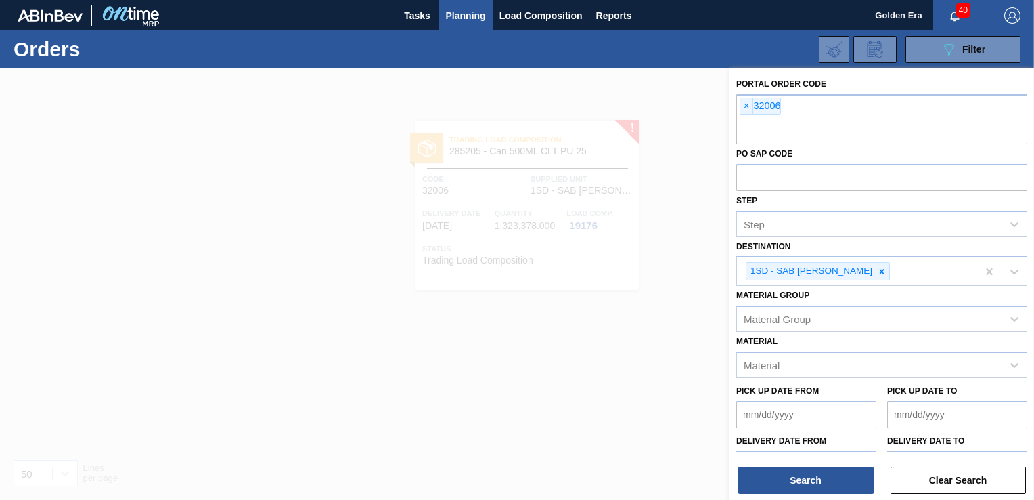
click at [692, 276] on div at bounding box center [517, 318] width 1034 height 500
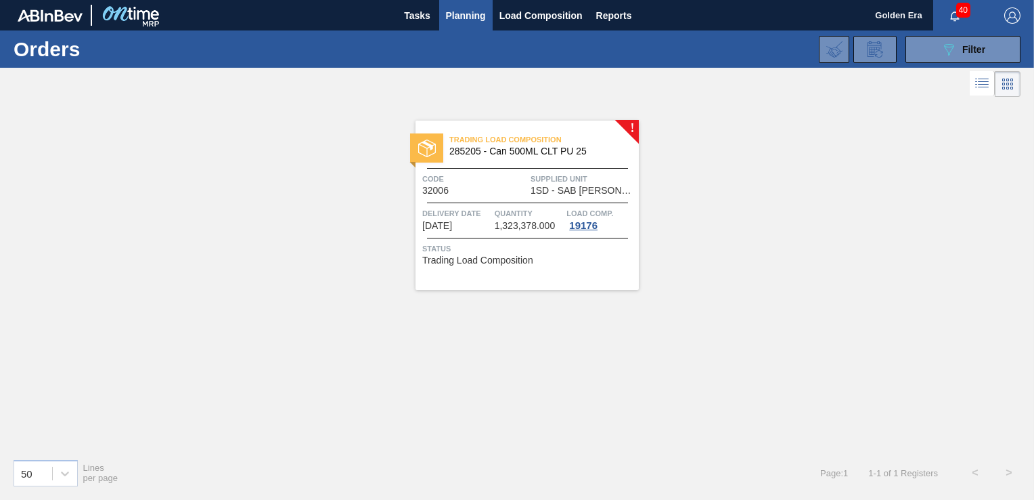
click at [470, 10] on span "Planning" at bounding box center [466, 15] width 40 height 16
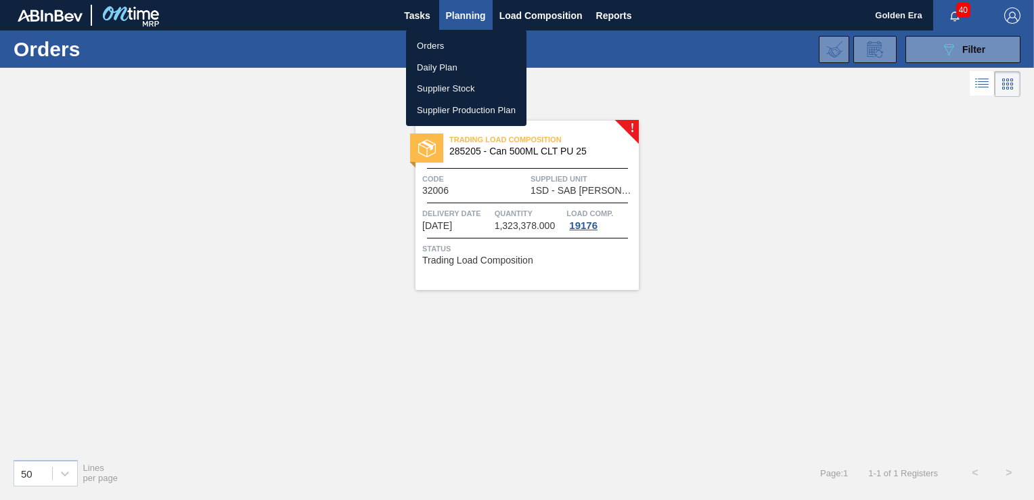
click at [918, 41] on div at bounding box center [517, 250] width 1034 height 500
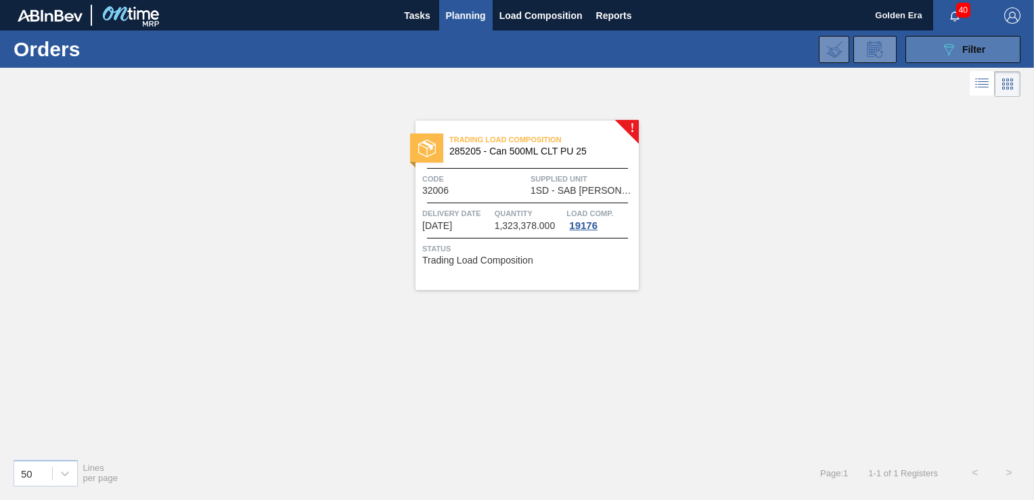
click at [937, 48] on button "089F7B8B-B2A5-4AFE-B5C0-19BA573D28AC Filter" at bounding box center [963, 49] width 115 height 27
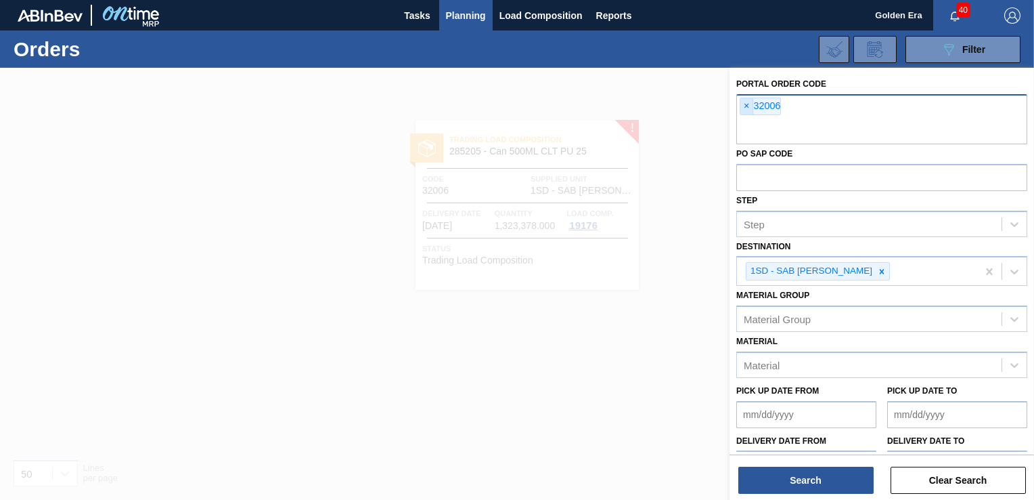
click at [748, 104] on span "×" at bounding box center [746, 106] width 13 height 16
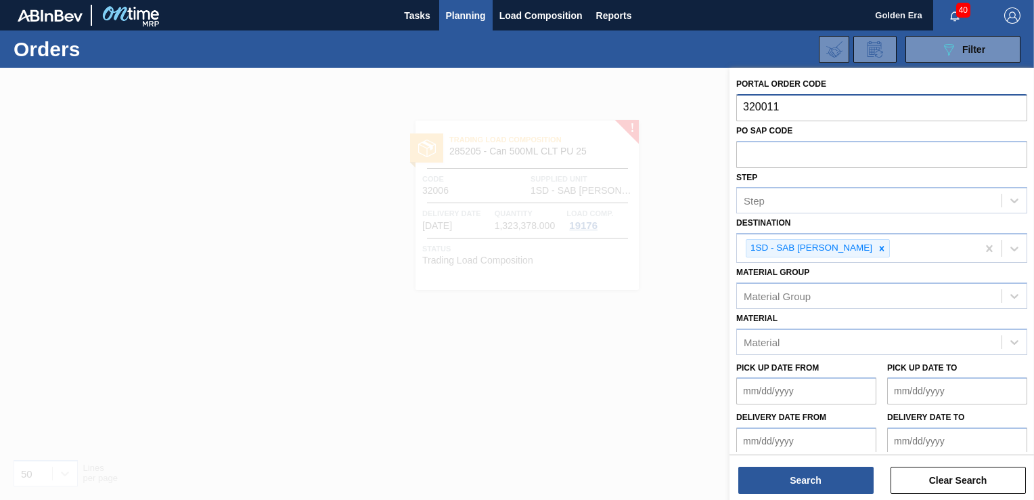
click at [761, 105] on input "320011" at bounding box center [881, 107] width 291 height 26
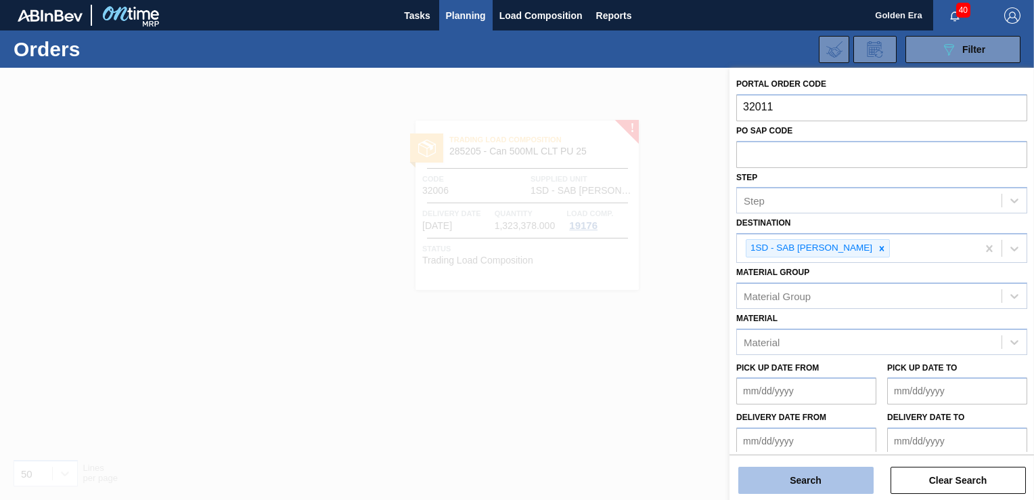
type input "32011"
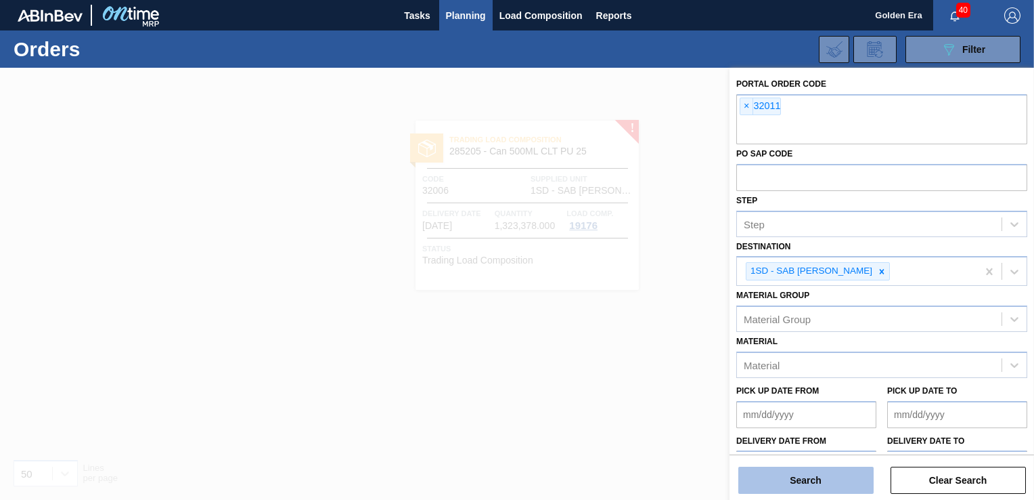
click at [842, 492] on button "Search" at bounding box center [805, 479] width 135 height 27
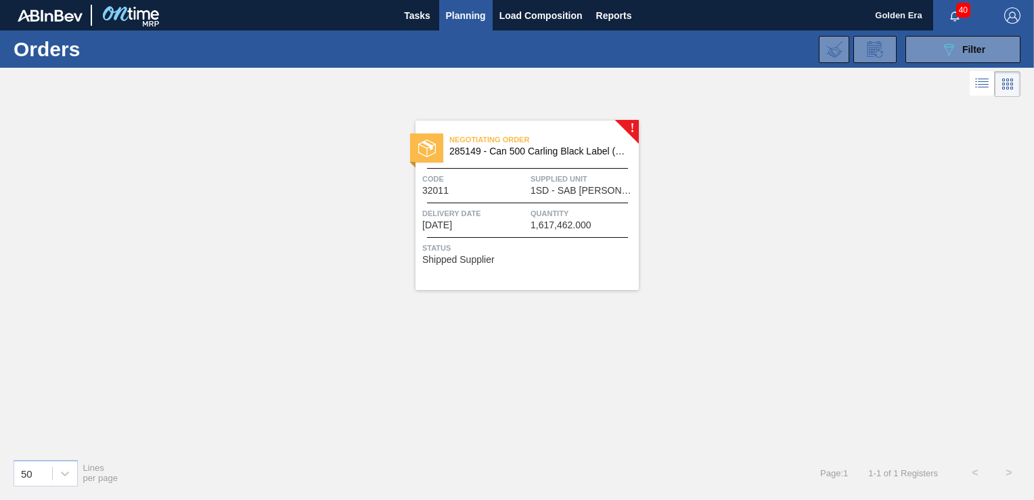
click at [580, 254] on div "Status Shipped Supplier" at bounding box center [528, 252] width 213 height 22
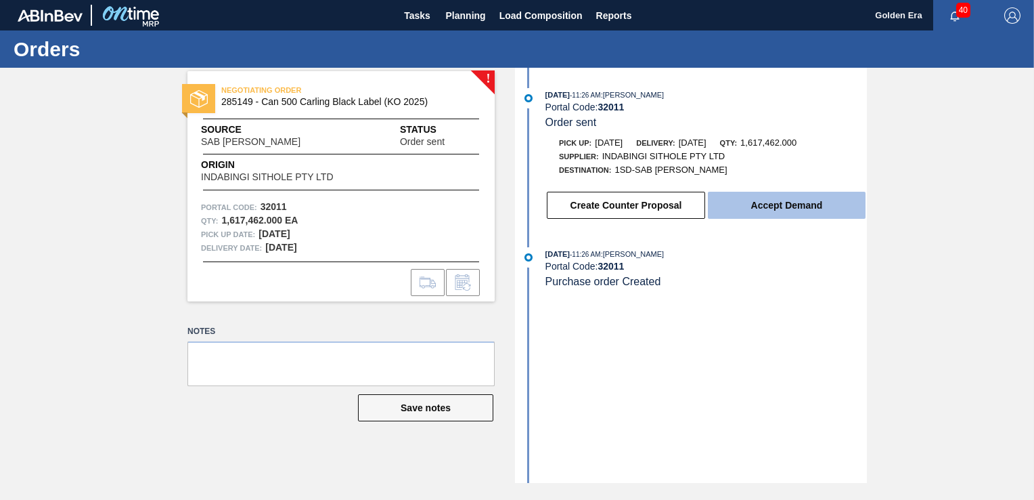
click at [734, 206] on button "Accept Demand" at bounding box center [787, 205] width 158 height 27
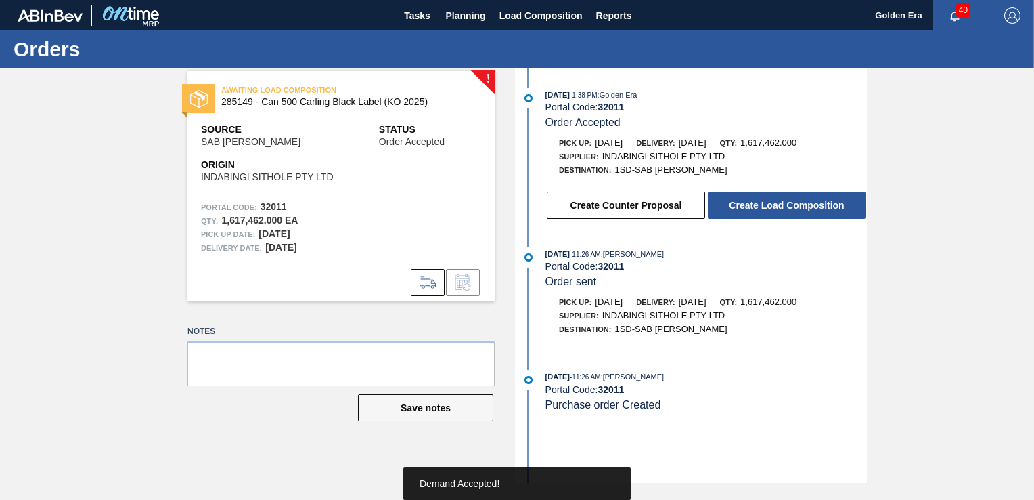
click at [734, 206] on button "Create Load Composition" at bounding box center [787, 205] width 158 height 27
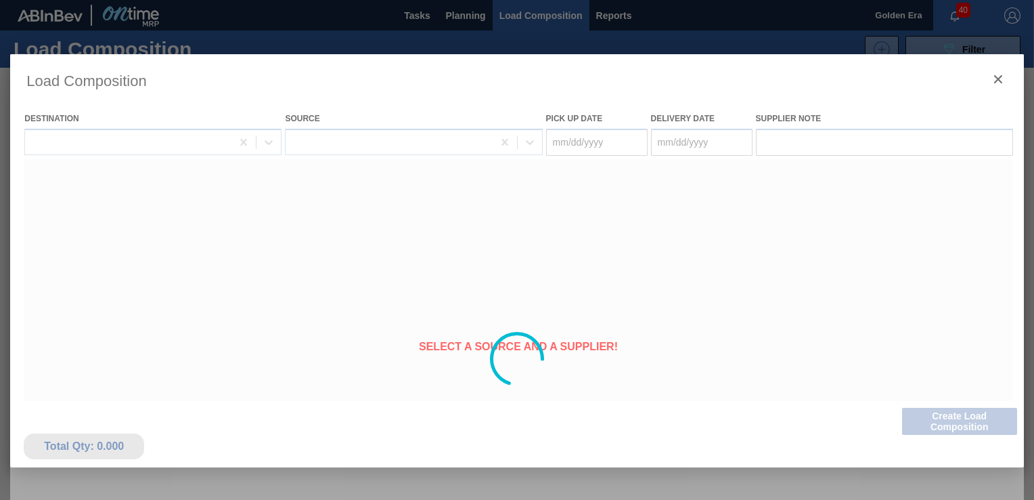
type Date "09/24/2025"
type Date "09/25/2025"
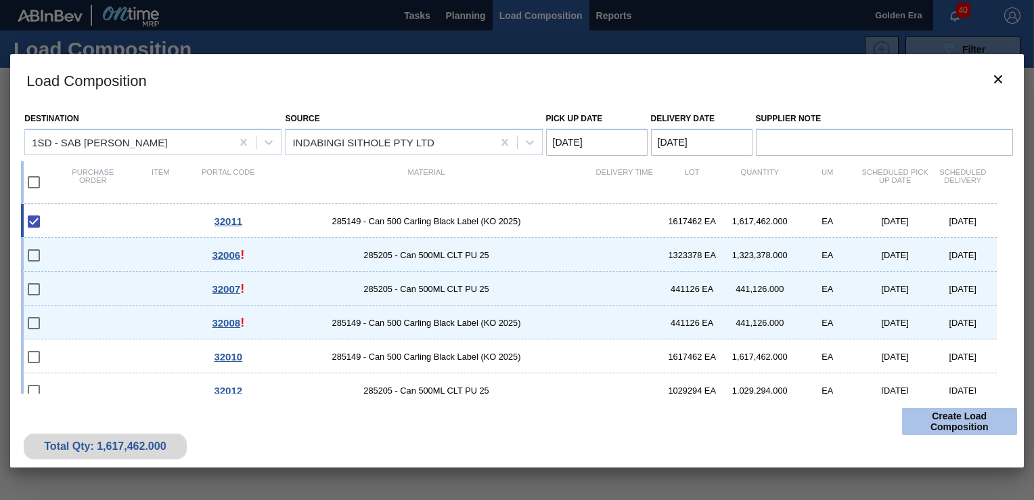
click at [960, 422] on button "Create Load Composition" at bounding box center [959, 420] width 115 height 27
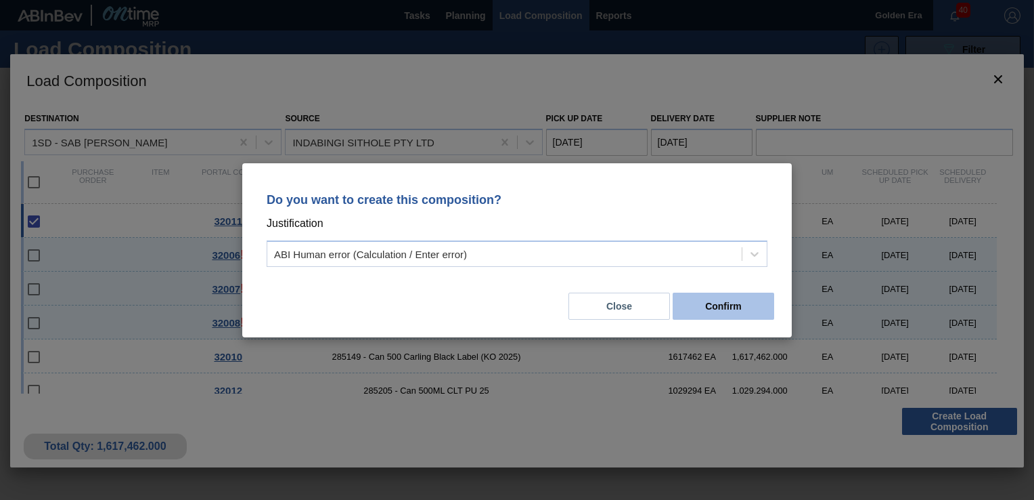
click at [715, 305] on button "Confirm" at bounding box center [724, 305] width 102 height 27
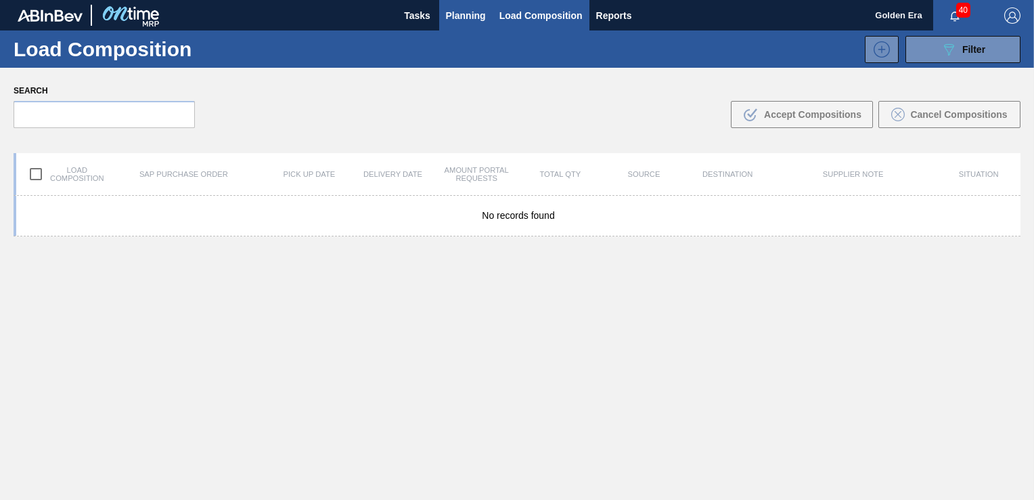
click at [469, 7] on span "Planning" at bounding box center [466, 15] width 40 height 16
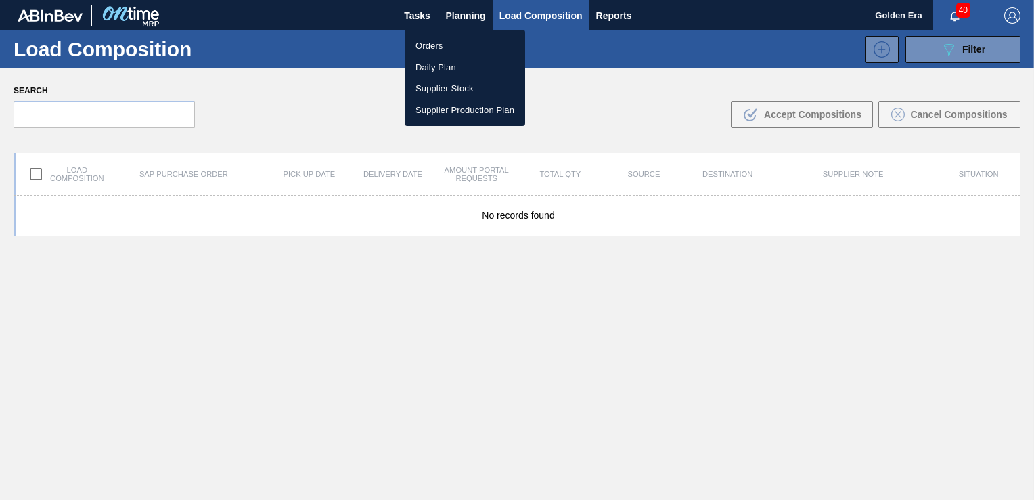
click at [455, 51] on li "Orders" at bounding box center [465, 46] width 120 height 22
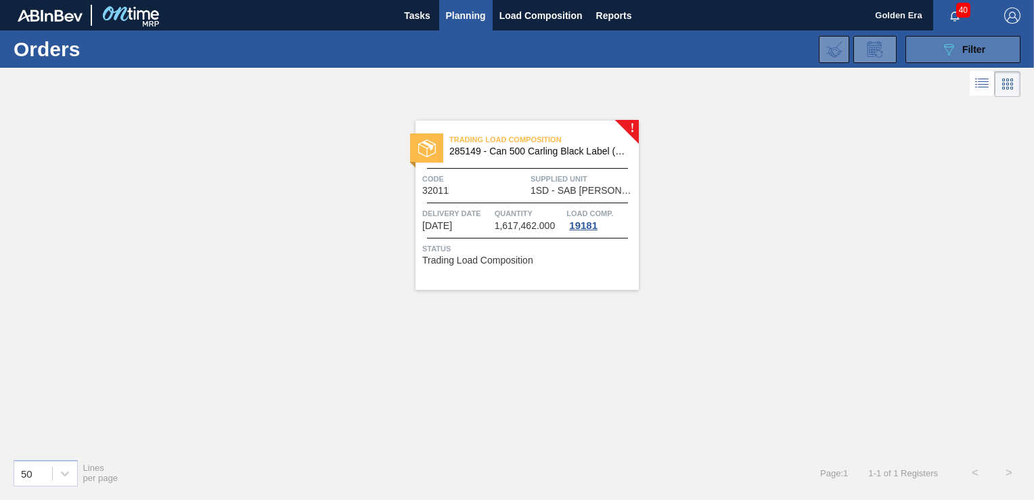
click at [969, 45] on span "Filter" at bounding box center [973, 49] width 23 height 11
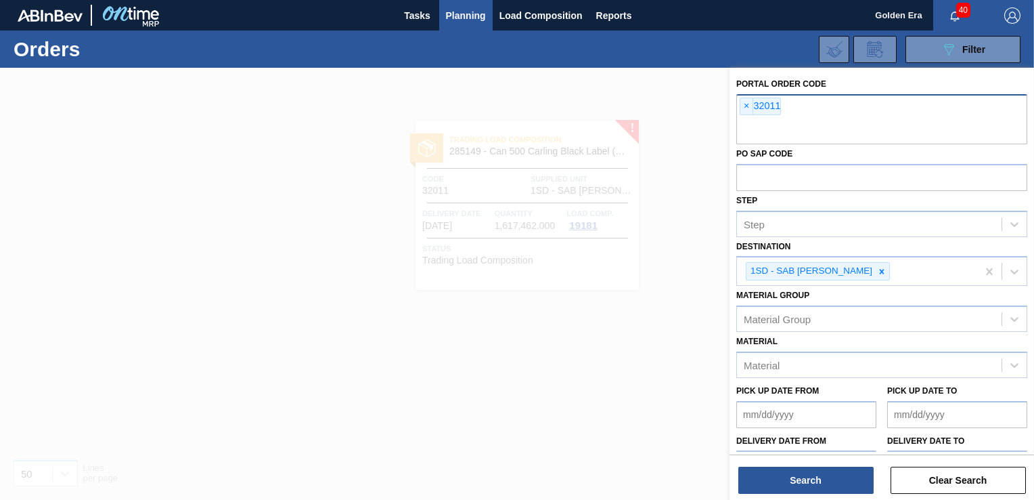
click at [746, 124] on input "text" at bounding box center [881, 131] width 291 height 26
type input "32010"
click at [749, 106] on span "×" at bounding box center [746, 106] width 13 height 16
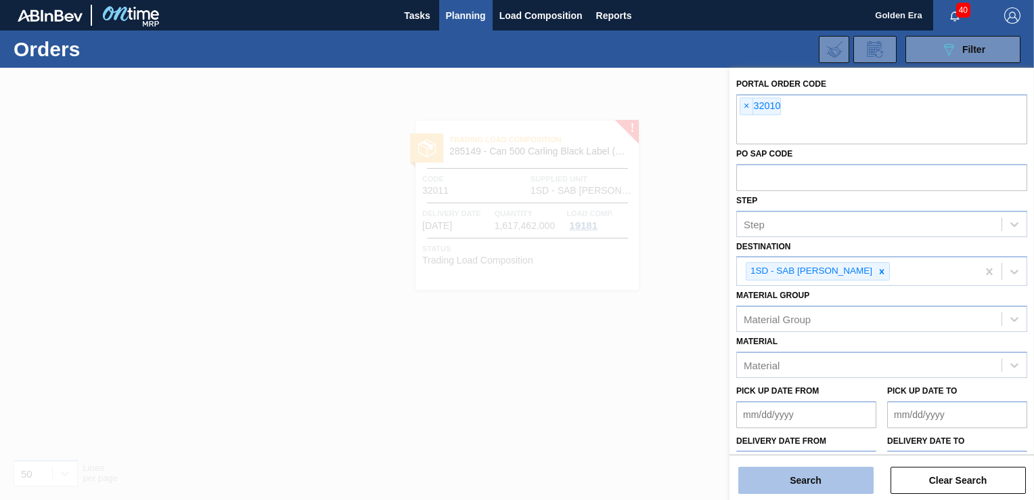
click at [784, 475] on button "Search" at bounding box center [805, 479] width 135 height 27
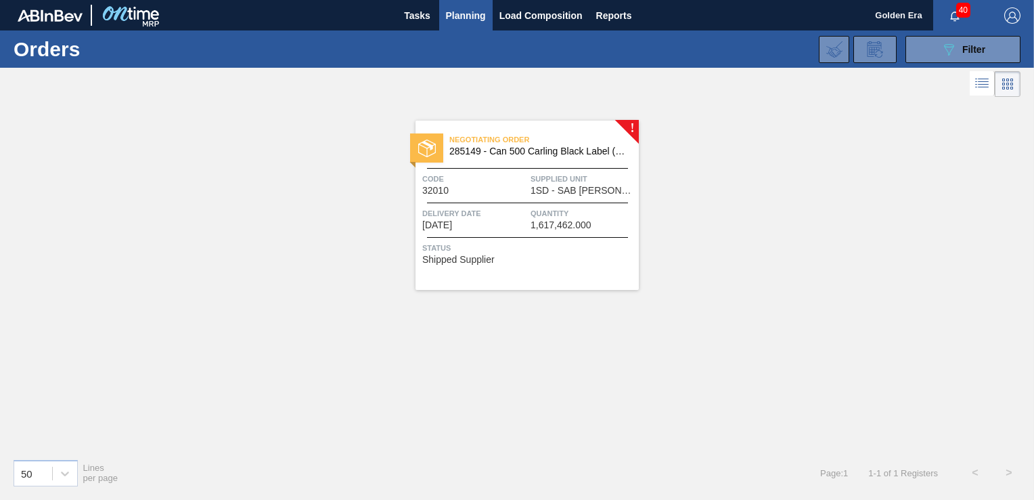
click at [594, 250] on span "Status" at bounding box center [528, 248] width 213 height 14
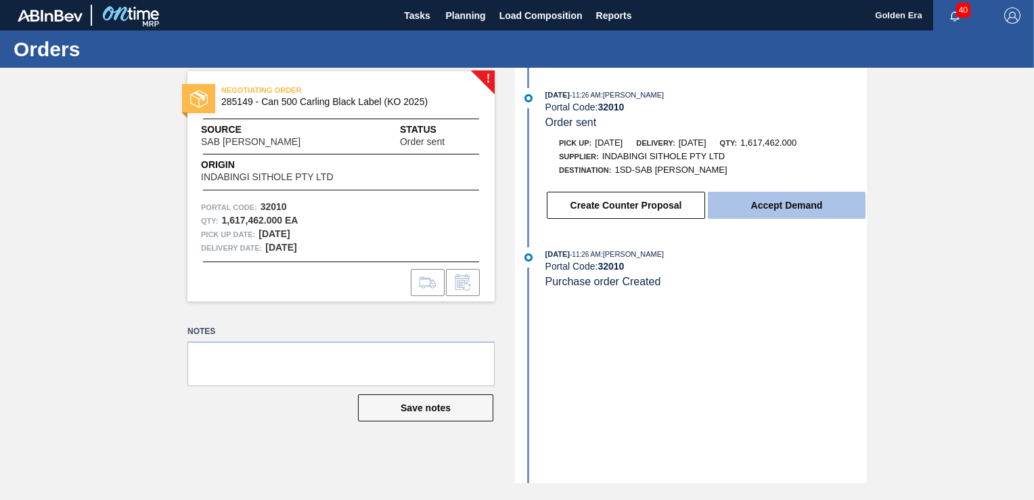
click at [800, 204] on button "Accept Demand" at bounding box center [787, 205] width 158 height 27
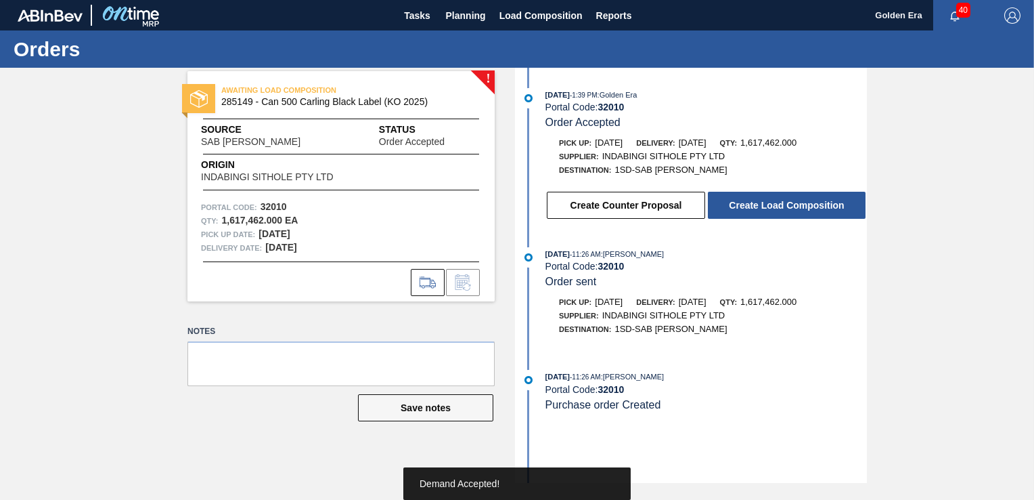
click at [800, 204] on button "Create Load Composition" at bounding box center [787, 205] width 158 height 27
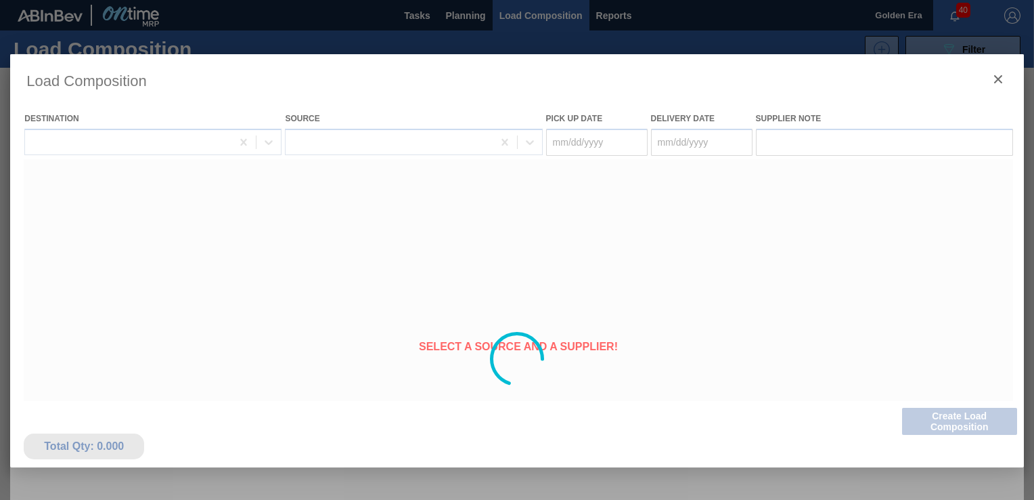
type Date "09/26/2025"
type Date "[DATE]"
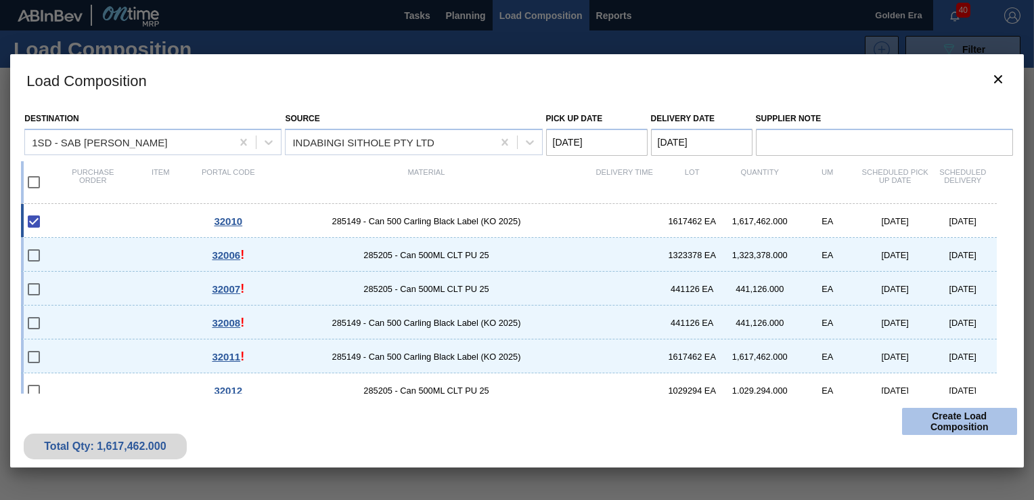
click at [932, 428] on button "Create Load Composition" at bounding box center [959, 420] width 115 height 27
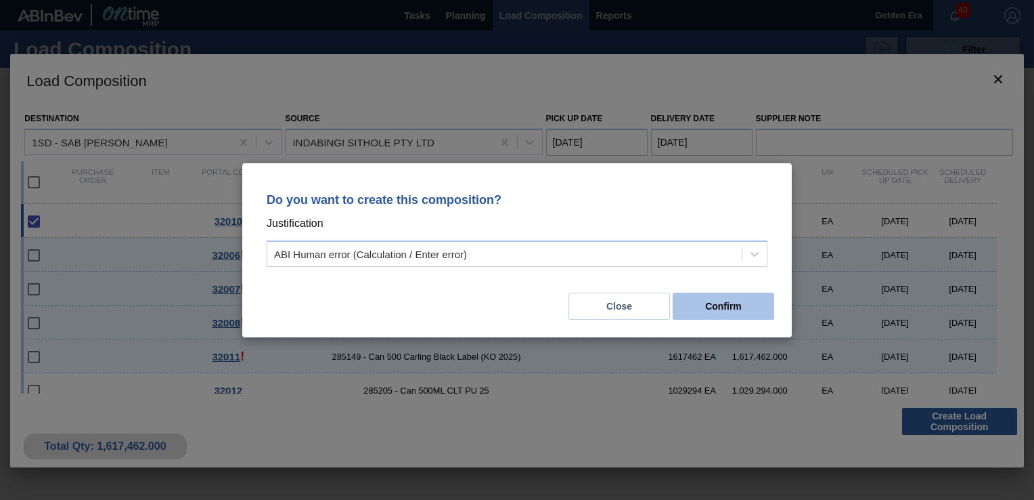
click at [719, 311] on button "Confirm" at bounding box center [724, 305] width 102 height 27
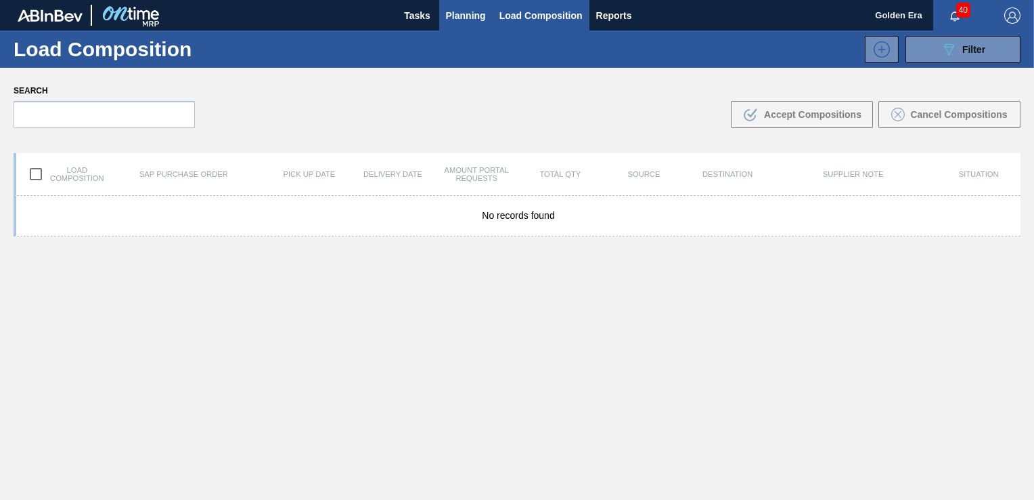
click at [452, 14] on span "Planning" at bounding box center [466, 15] width 40 height 16
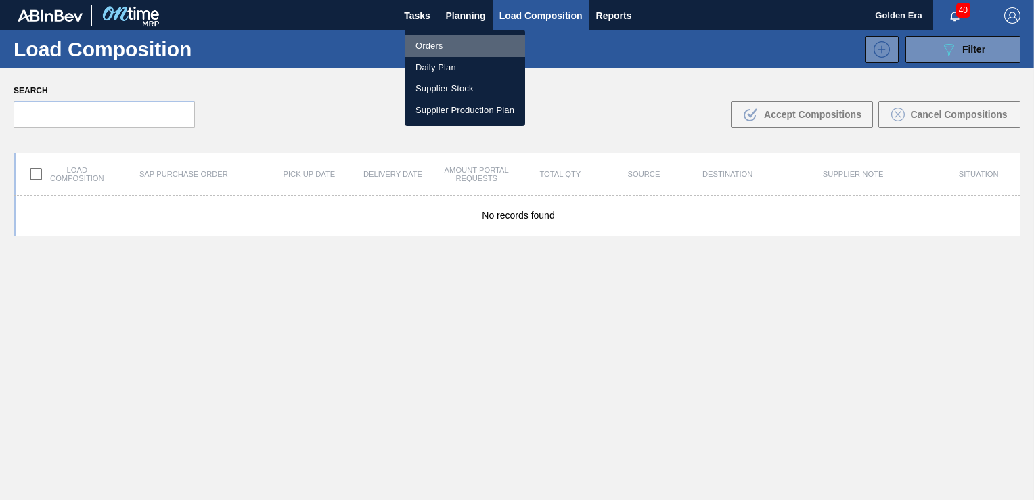
click at [446, 47] on li "Orders" at bounding box center [465, 46] width 120 height 22
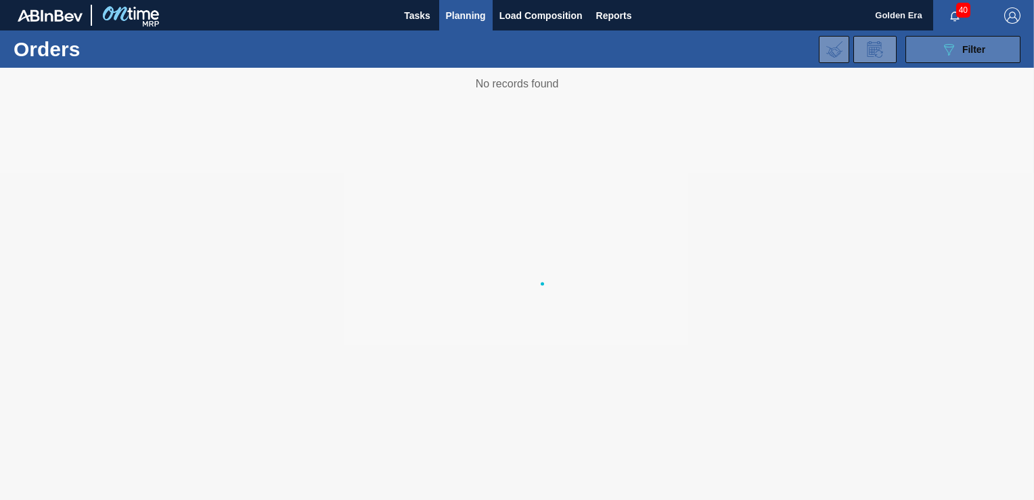
click at [955, 46] on icon "089F7B8B-B2A5-4AFE-B5C0-19BA573D28AC" at bounding box center [949, 49] width 16 height 16
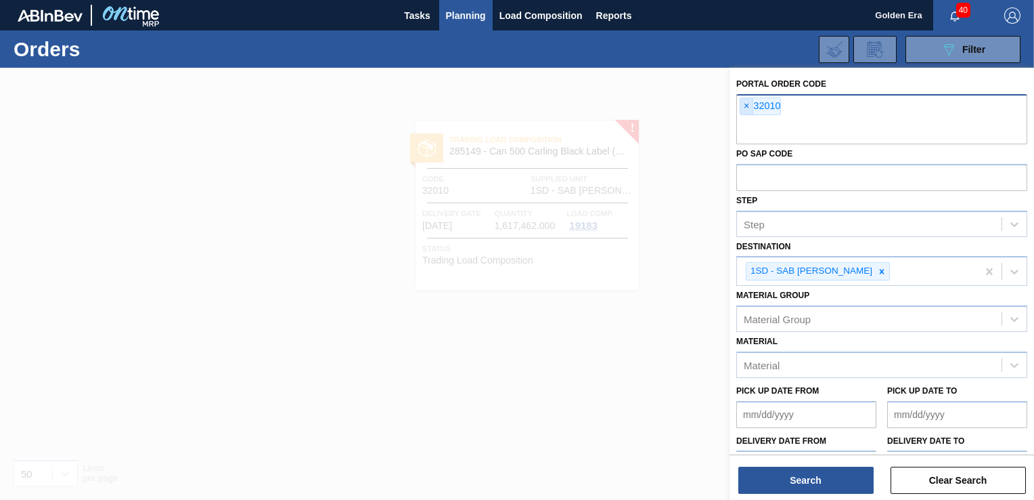
click at [747, 104] on span "×" at bounding box center [746, 106] width 13 height 16
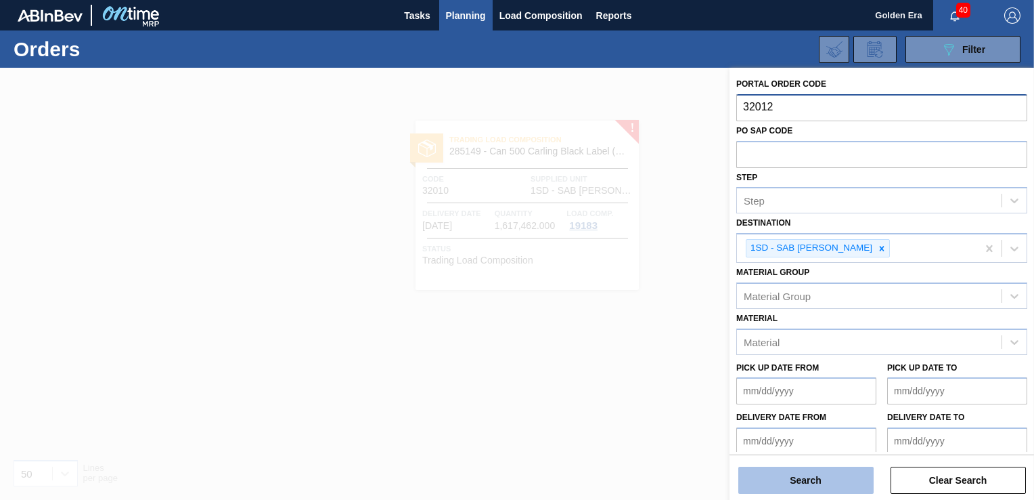
type input "32012"
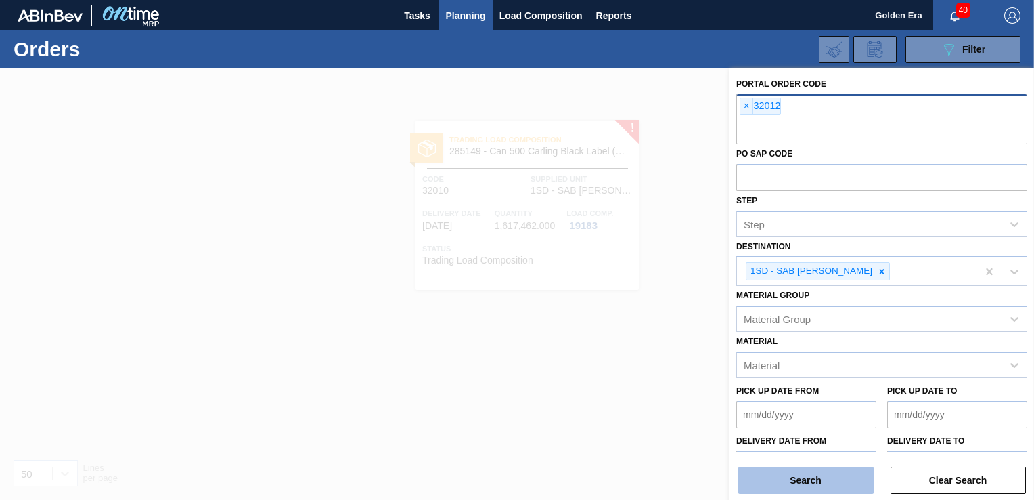
click at [818, 472] on button "Search" at bounding box center [805, 479] width 135 height 27
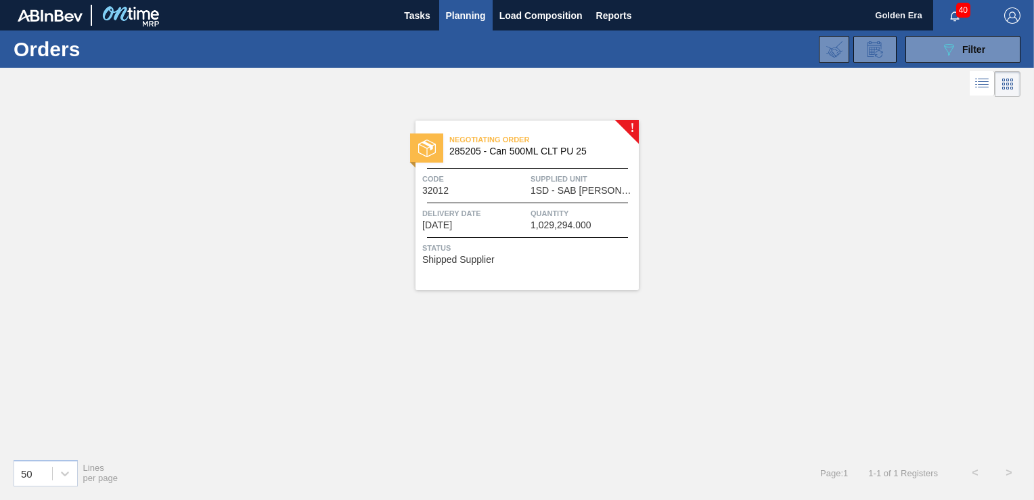
click at [590, 252] on span "Status" at bounding box center [528, 248] width 213 height 14
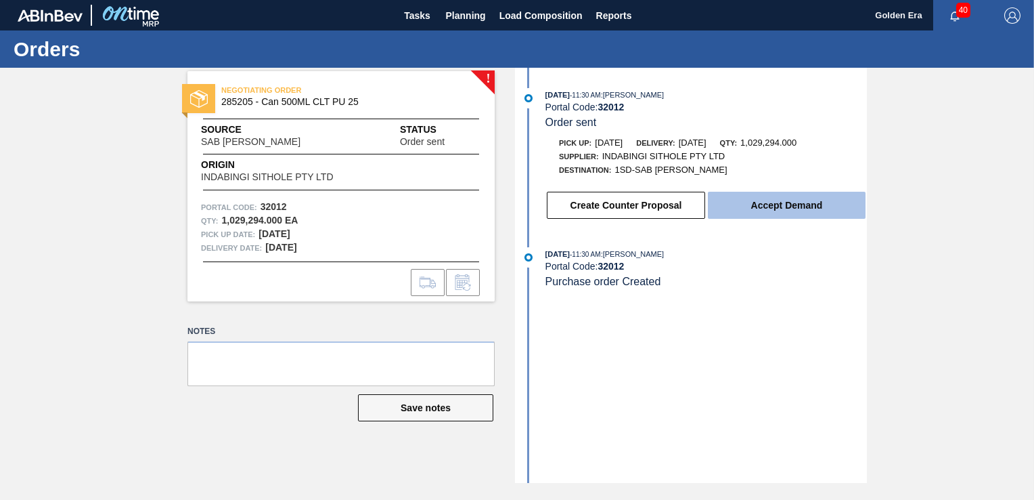
click at [808, 200] on button "Accept Demand" at bounding box center [787, 205] width 158 height 27
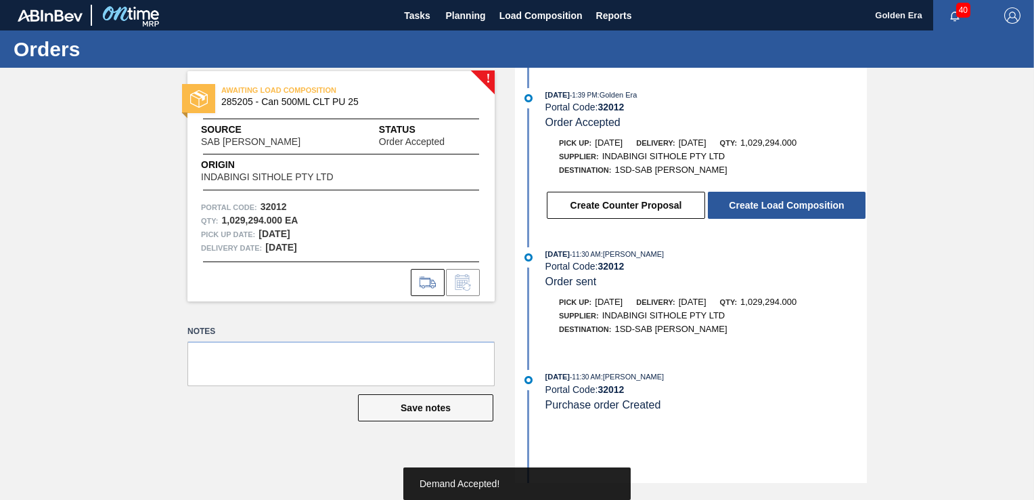
click at [808, 200] on button "Create Load Composition" at bounding box center [787, 205] width 158 height 27
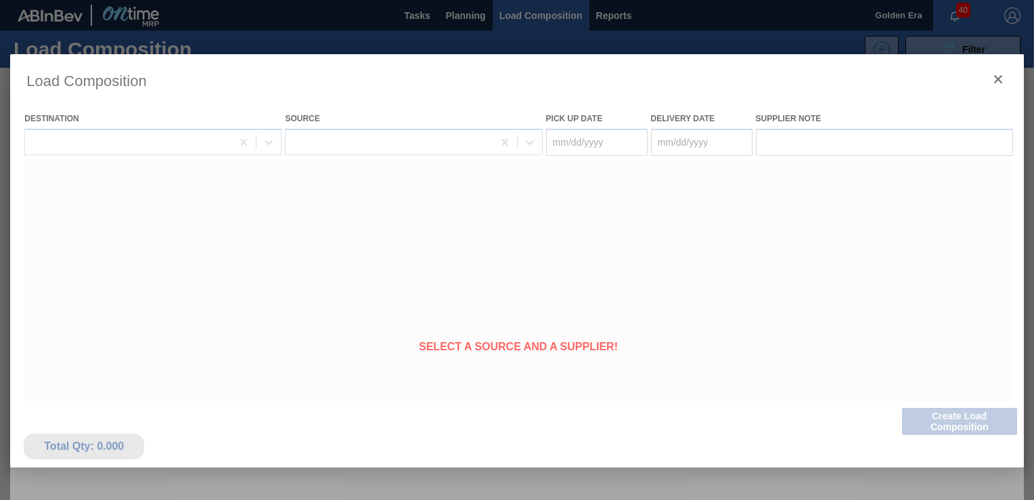
type Date "09/26/2025"
type Date "[DATE]"
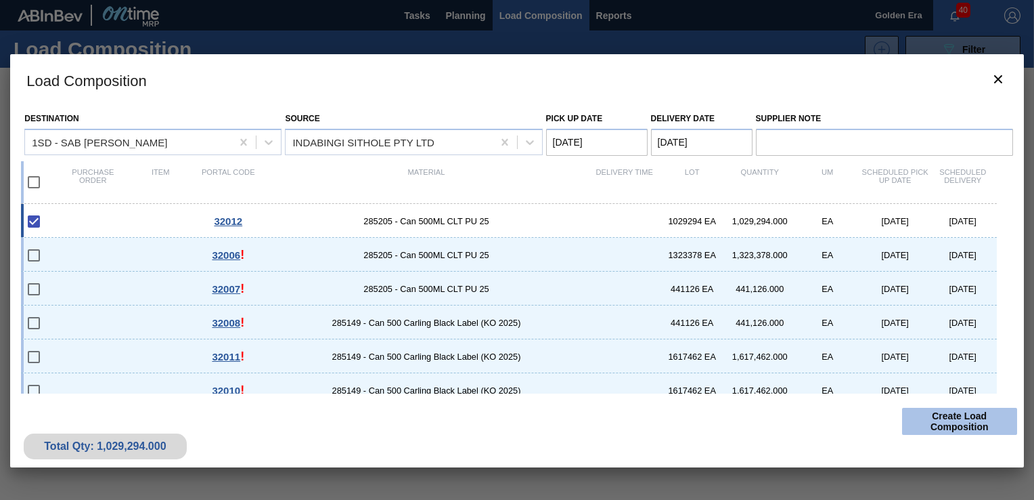
click at [956, 417] on button "Create Load Composition" at bounding box center [959, 420] width 115 height 27
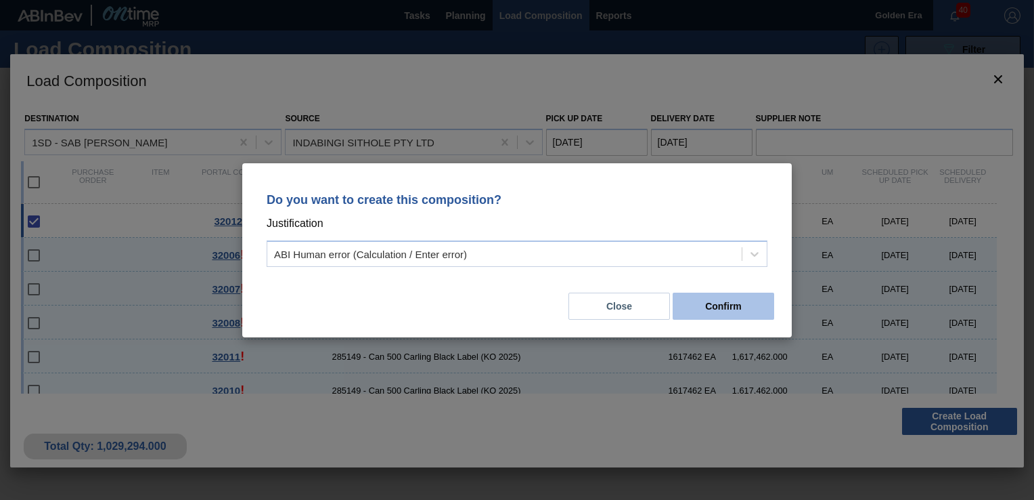
click at [726, 294] on button "Confirm" at bounding box center [724, 305] width 102 height 27
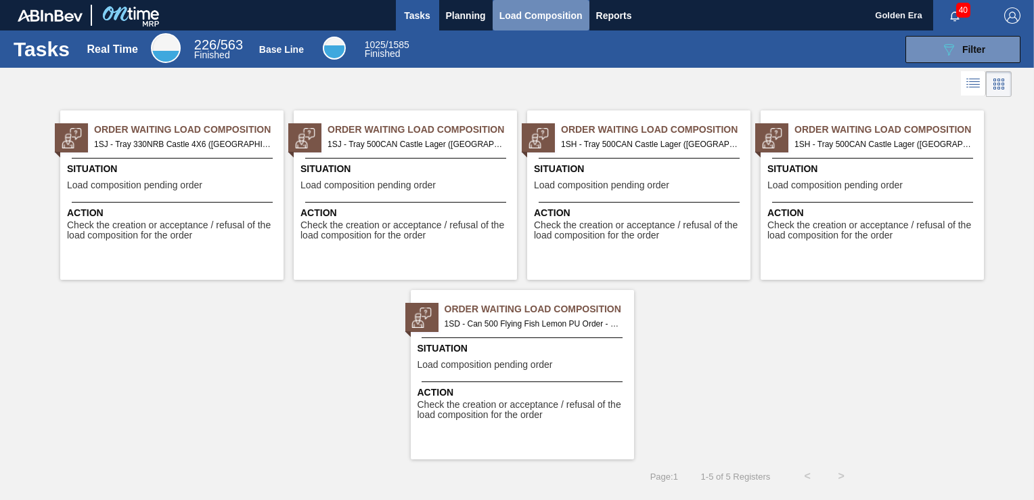
click at [541, 14] on span "Load Composition" at bounding box center [541, 15] width 83 height 16
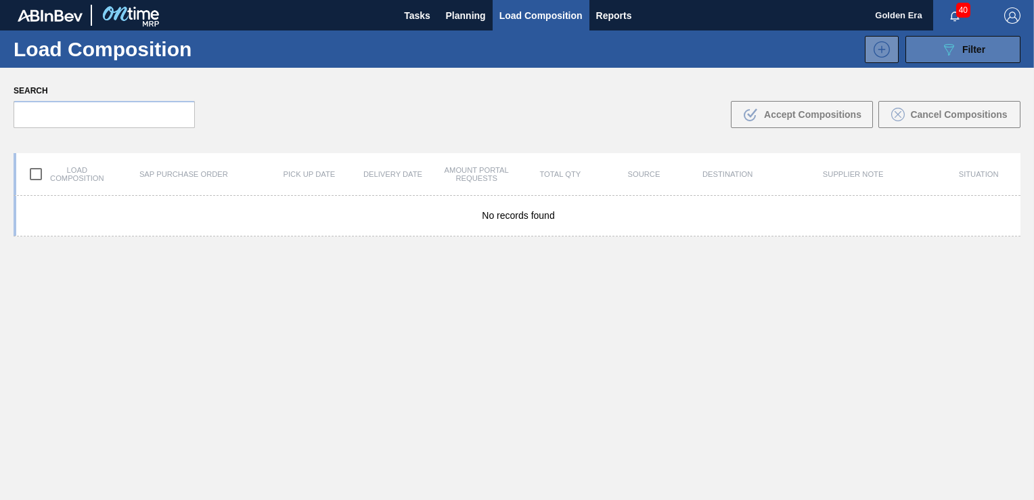
click at [988, 39] on button "089F7B8B-B2A5-4AFE-B5C0-19BA573D28AC Filter" at bounding box center [963, 49] width 115 height 27
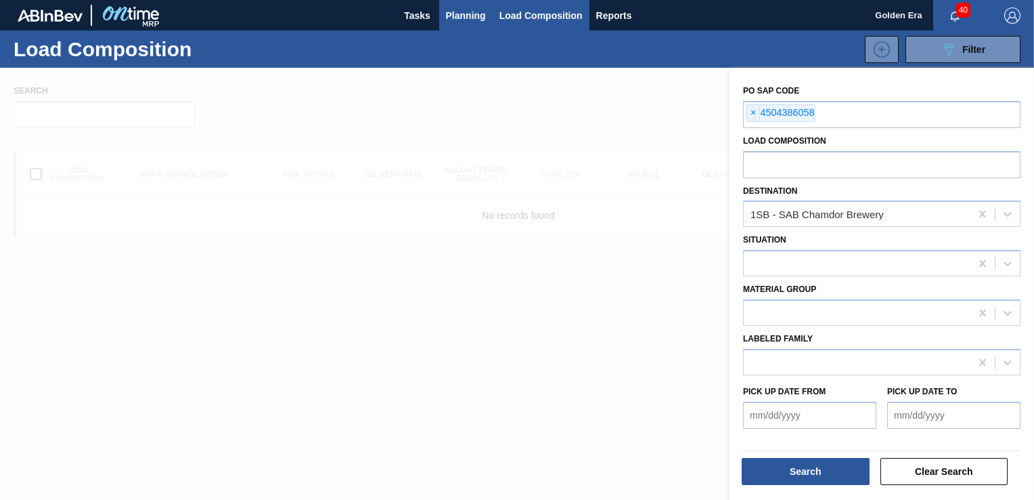
click at [443, 3] on button "Planning" at bounding box center [465, 15] width 53 height 30
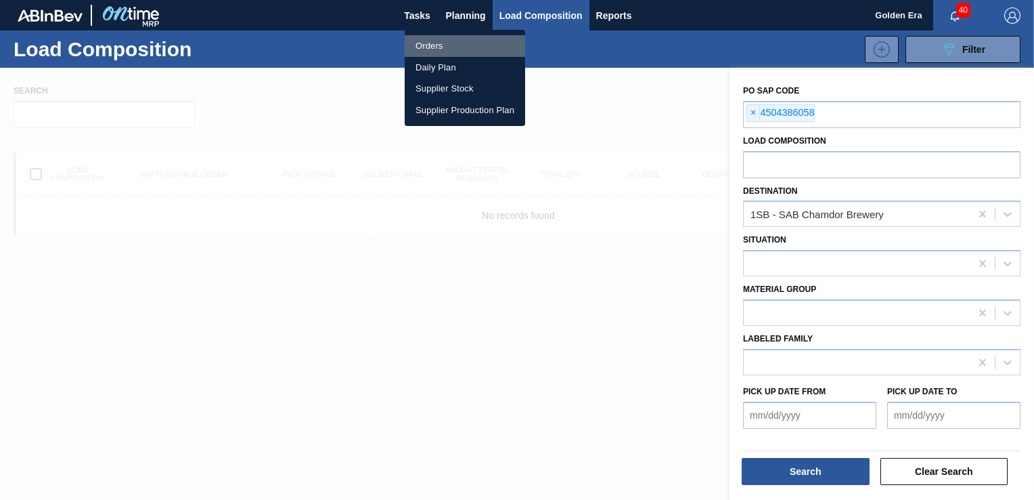
click at [446, 48] on li "Orders" at bounding box center [465, 46] width 120 height 22
